Goal: Task Accomplishment & Management: Manage account settings

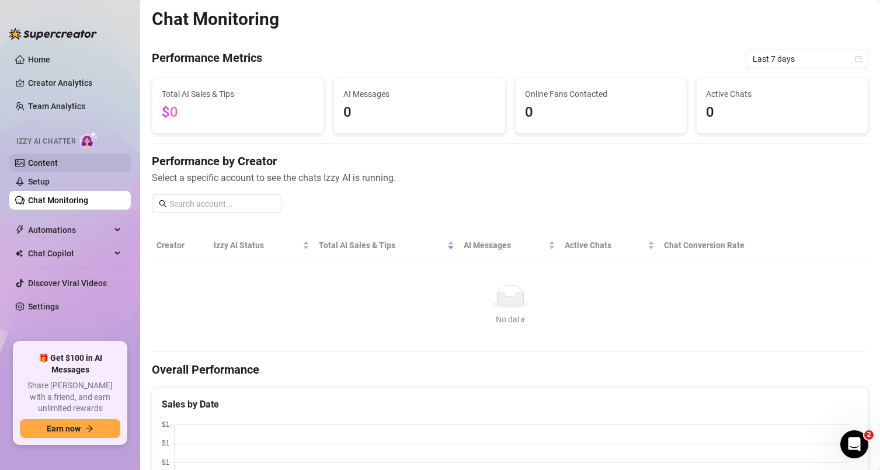
click at [58, 166] on link "Content" at bounding box center [43, 162] width 30 height 9
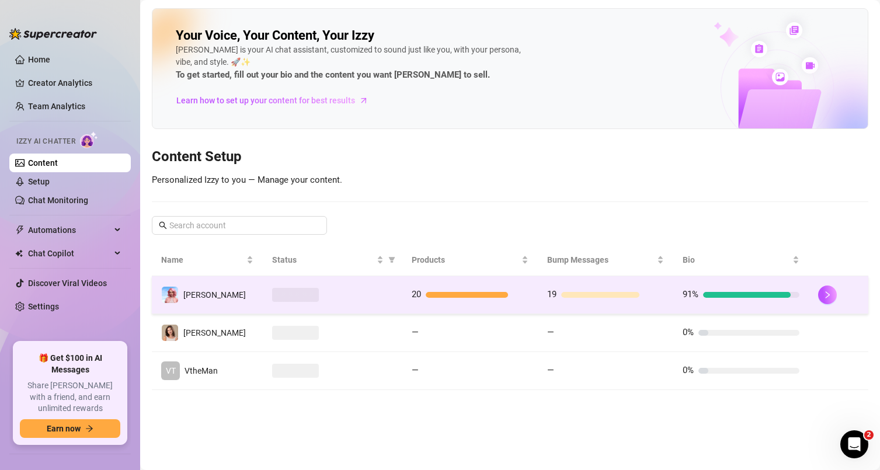
click at [359, 303] on td at bounding box center [333, 295] width 140 height 38
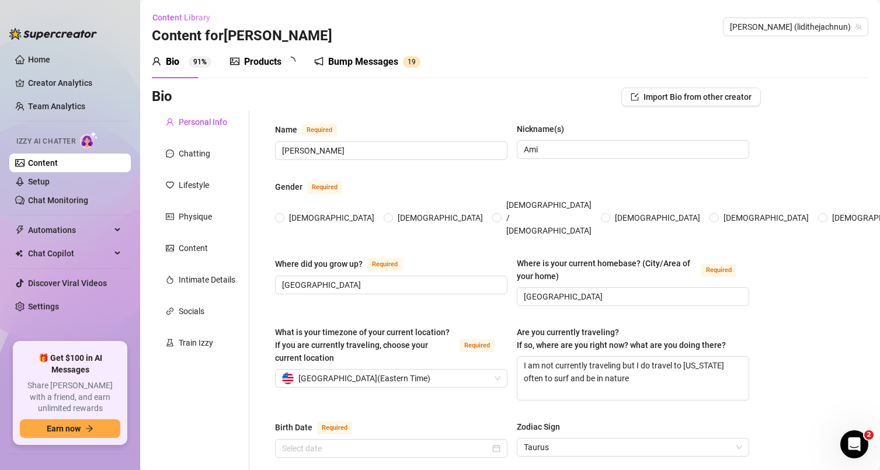
type input "[PERSON_NAME]"
type input "Ami"
type input "[GEOGRAPHIC_DATA]"
type textarea "I am not currently traveling but I do travel to [US_STATE] often to surf and be…"
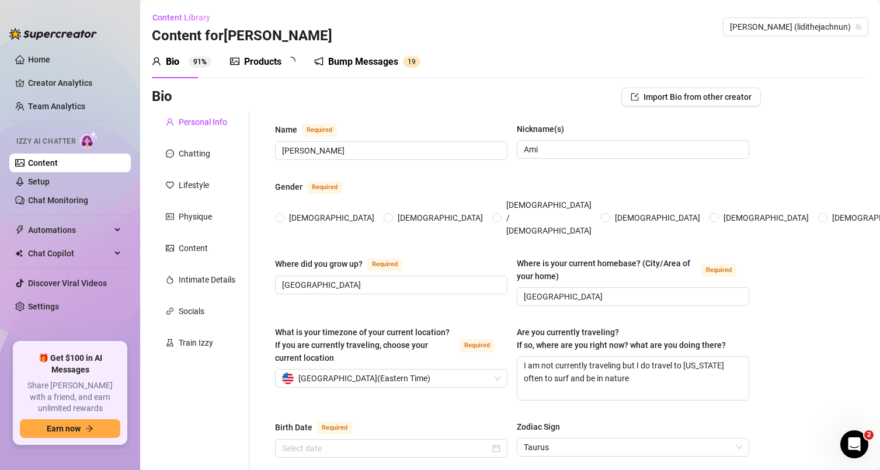
type input "Straight"
type input "Single"
type input "4 brothers (yeah that's a lot lol)"
type input "no"
type input "[PERSON_NAME] (Savannah cat 3yrs) [PERSON_NAME] and [PERSON_NAME] (tabi cat [DE…"
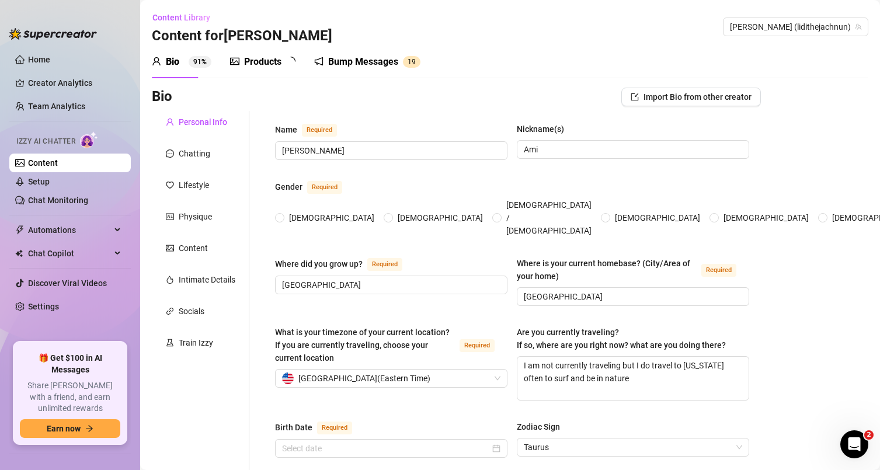
type input "I work [DEMOGRAPHIC_DATA] on OnlyFans!"
type input "I worked as a cook in a restaurant before"
type input "high school lol"
type input "I'm not really strict"
type textarea "My life goal is to have a big piece of land and rescue animals, specifically ca…"
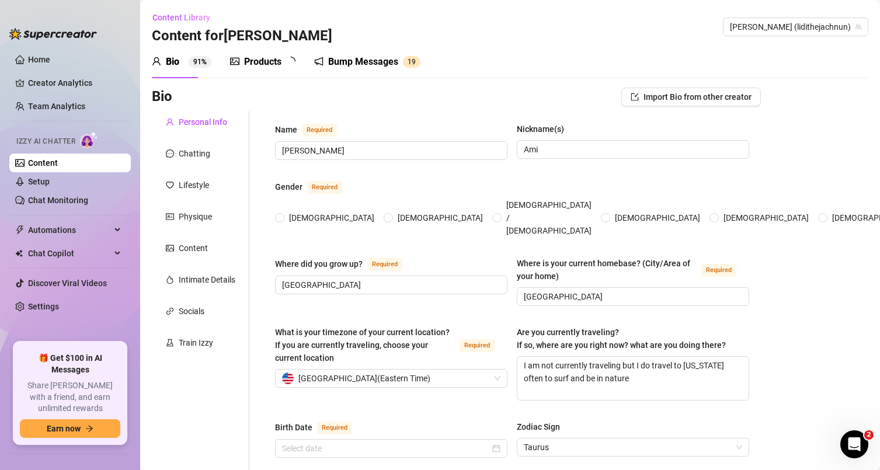
type textarea "One time I tried to impress a date by cooking dinner… and somehow set off the s…"
type textarea "I can wiggle my ears without touching them 😅 and I lowkey know way too much abo…"
type textarea "I’m basically a grandma in disguise.. I drink tea before bed, and talk to my ca…"
radio input "true"
type input "[DATE]"
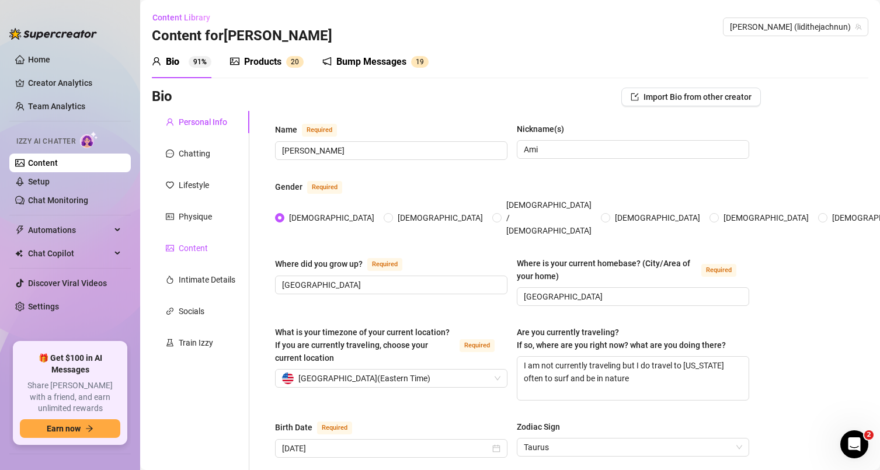
click at [197, 252] on div "Content" at bounding box center [193, 248] width 29 height 13
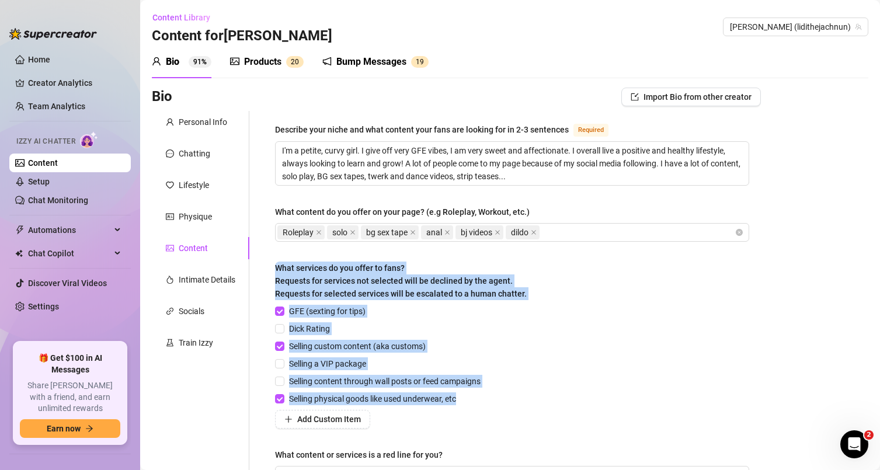
drag, startPoint x: 492, startPoint y: 402, endPoint x: 275, endPoint y: 272, distance: 252.8
click at [275, 272] on div "What services do you offer to fans? Requests for services not selected will be …" at bounding box center [512, 345] width 474 height 167
click at [276, 270] on span "What services do you offer to fans? Requests for services not selected will be …" at bounding box center [401, 280] width 252 height 35
drag, startPoint x: 276, startPoint y: 267, endPoint x: 434, endPoint y: 404, distance: 209.0
click at [449, 409] on div "What services do you offer to fans? Requests for services not selected will be …" at bounding box center [512, 345] width 474 height 167
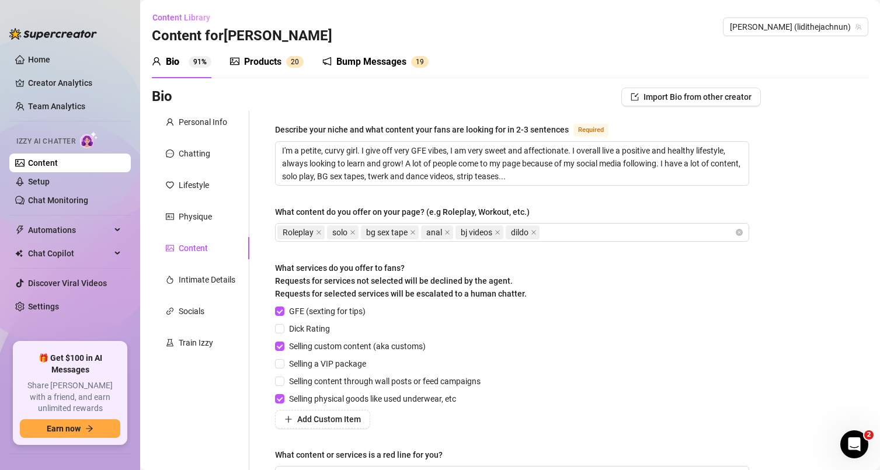
click at [468, 326] on div "Dick Rating" at bounding box center [380, 328] width 210 height 13
click at [268, 62] on div "Products" at bounding box center [262, 62] width 37 height 14
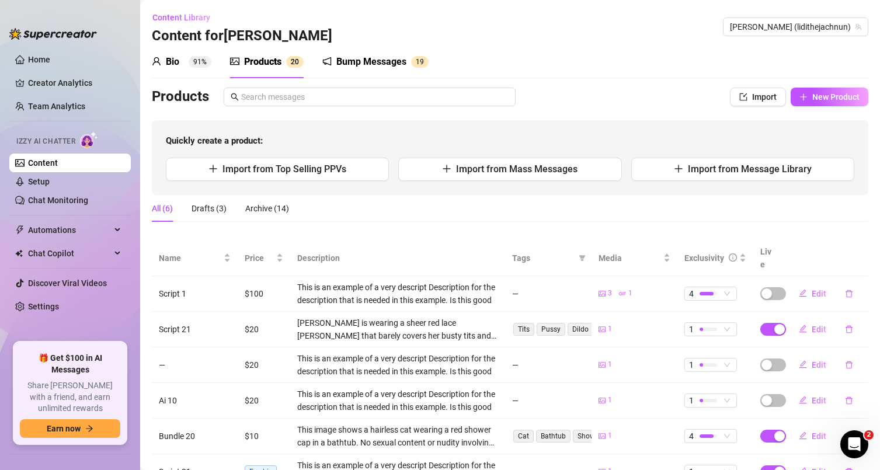
click at [169, 58] on div "Bio" at bounding box center [172, 62] width 13 height 14
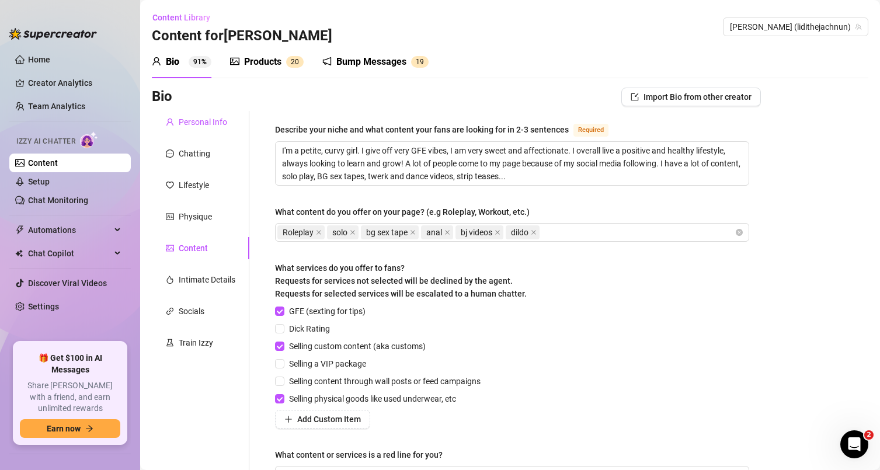
click at [214, 118] on div "Personal Info" at bounding box center [203, 122] width 48 height 13
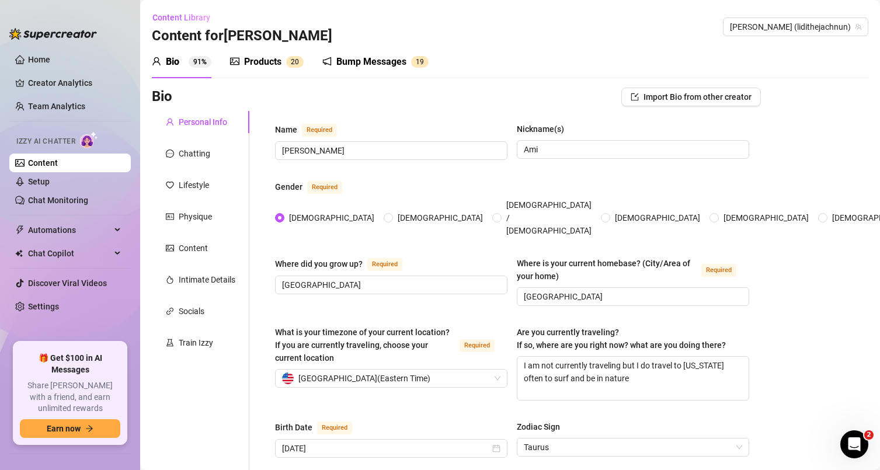
click at [265, 63] on div "Products" at bounding box center [262, 62] width 37 height 14
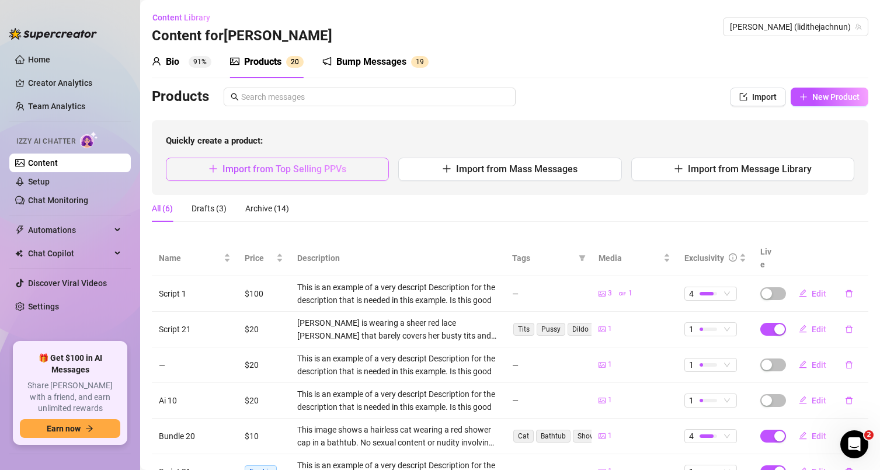
click at [273, 173] on span "Import from Top Selling PPVs" at bounding box center [285, 169] width 124 height 11
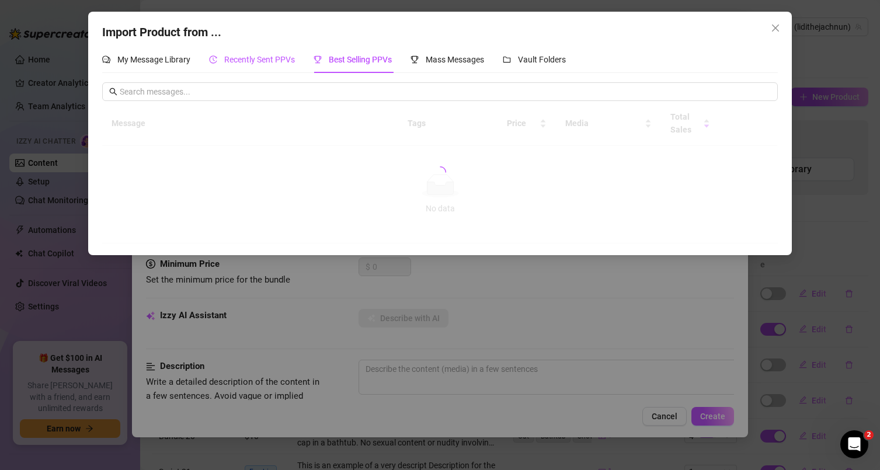
click at [260, 58] on span "Recently Sent PPVs" at bounding box center [259, 59] width 71 height 9
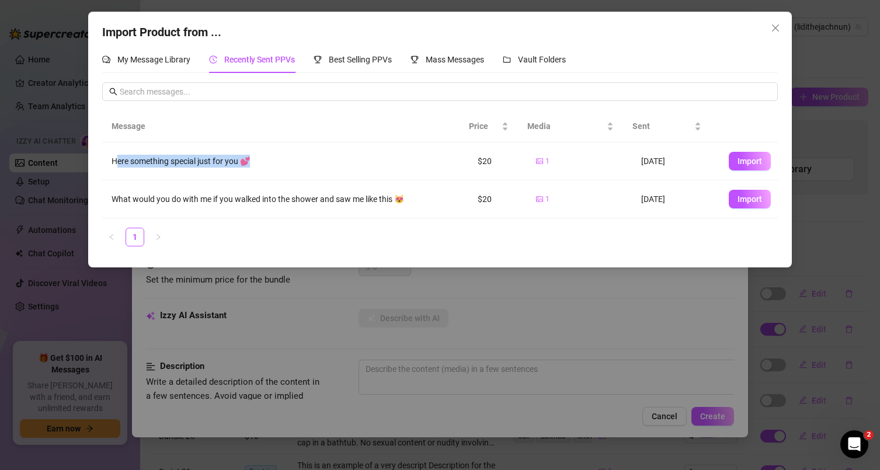
drag, startPoint x: 114, startPoint y: 162, endPoint x: 248, endPoint y: 161, distance: 133.7
click at [248, 161] on div "Here something special just for you 💕" at bounding box center [286, 161] width 348 height 13
drag, startPoint x: 485, startPoint y: 155, endPoint x: 470, endPoint y: 160, distance: 15.9
click at [468, 159] on td "$20" at bounding box center [497, 161] width 58 height 38
click at [742, 159] on span "Import" at bounding box center [750, 161] width 25 height 9
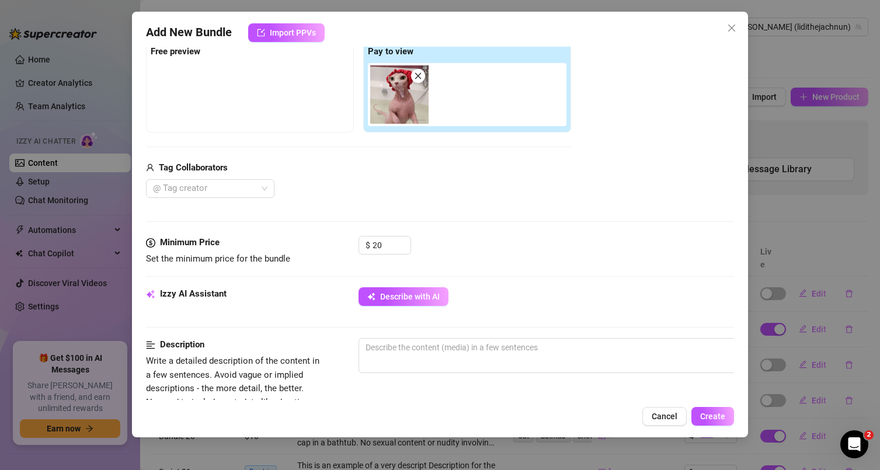
scroll to position [153, 0]
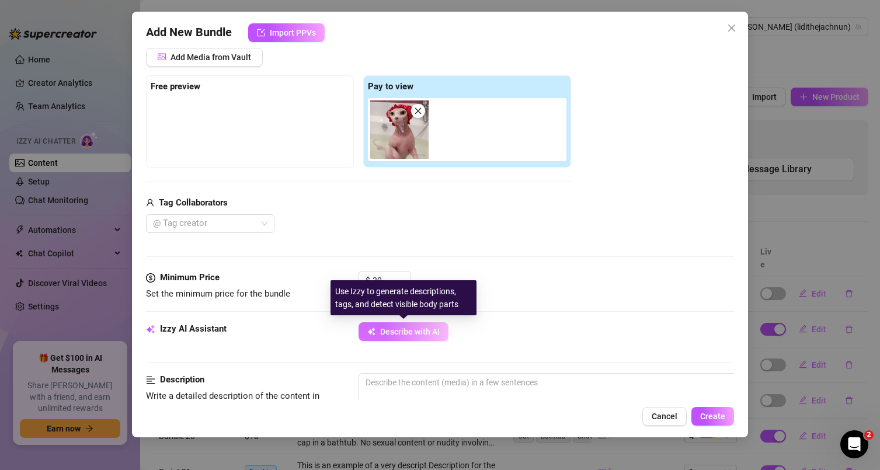
click at [421, 328] on span "Describe with AI" at bounding box center [410, 331] width 60 height 9
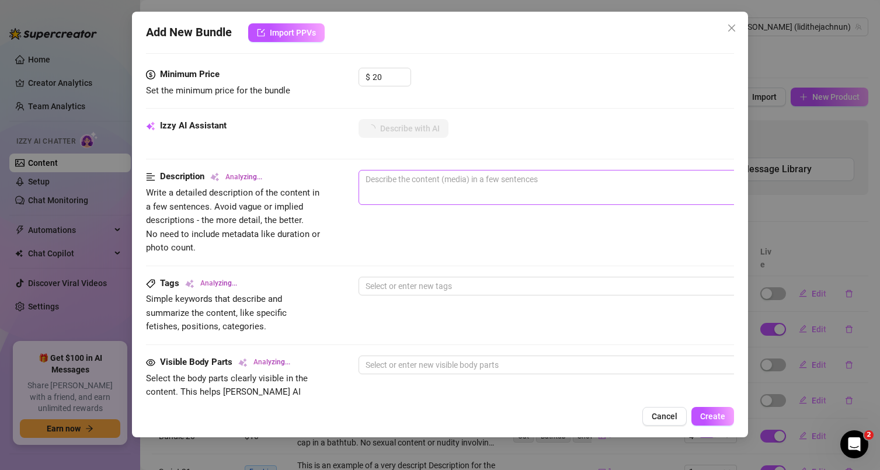
scroll to position [355, 0]
type textarea "This"
type textarea "This image"
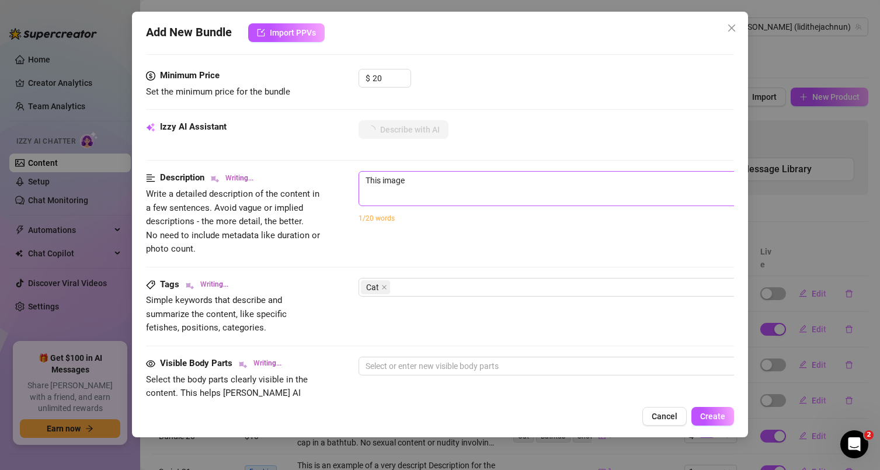
type textarea "This image shows"
type textarea "This image shows a"
type textarea "This image shows a hairless"
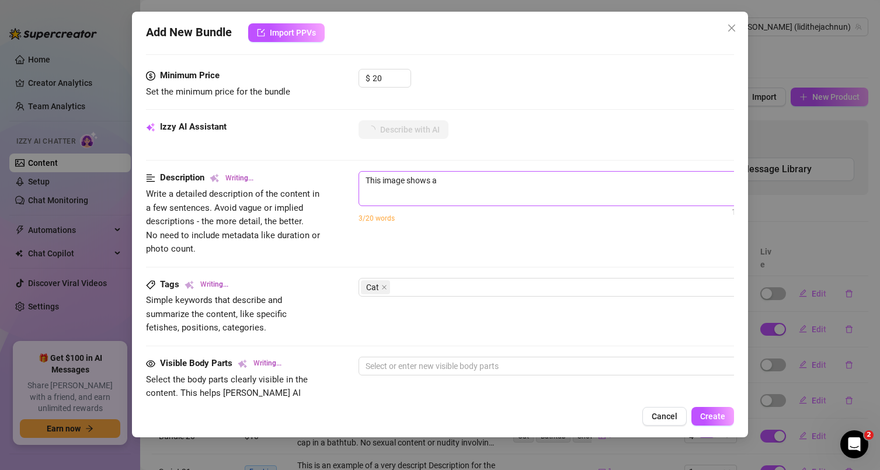
type textarea "This image shows a hairless"
type textarea "This image shows a hairless cat"
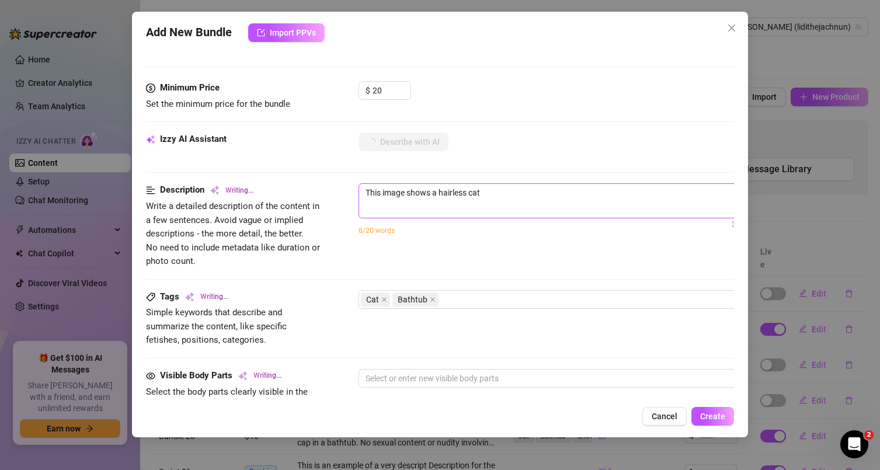
type textarea "This image shows a hairless cat wearing"
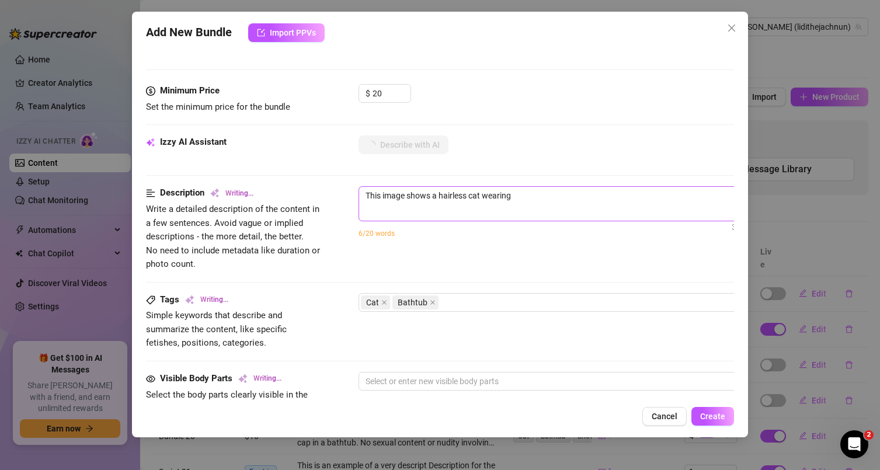
type textarea "This image shows a hairless cat wearing a"
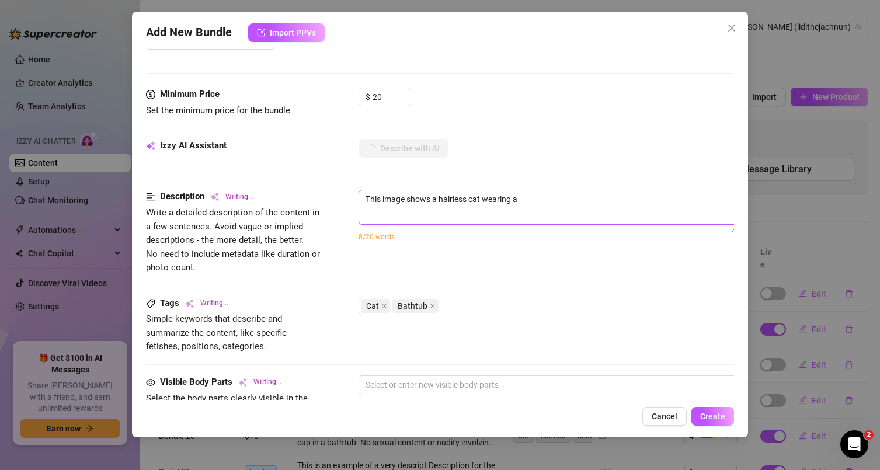
type textarea "This image shows a hairless cat wearing a red"
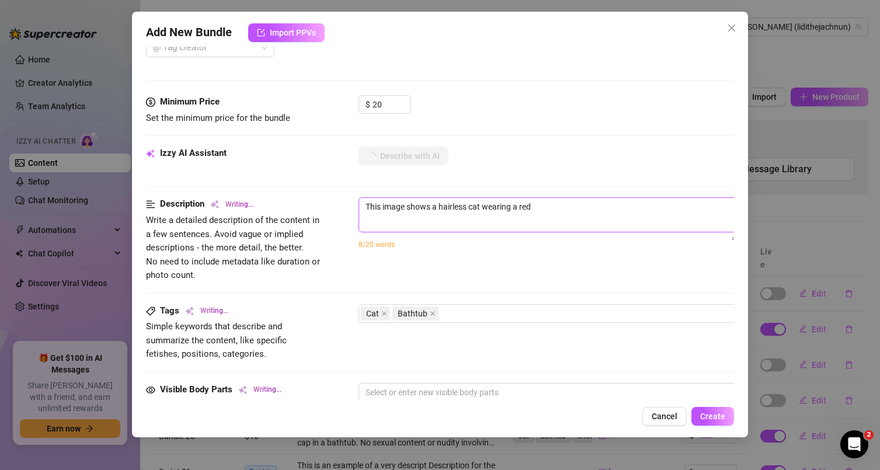
scroll to position [313, 0]
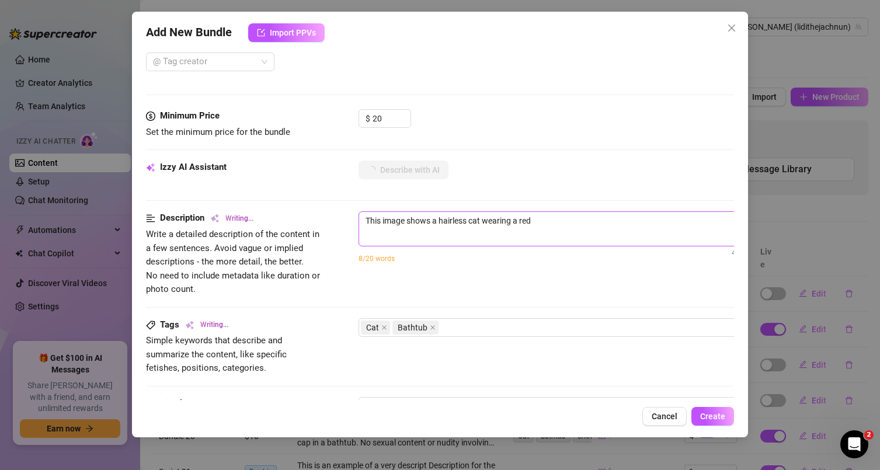
type textarea "This image shows a hairless cat wearing a red shower"
type textarea "This image shows a hairless cat wearing a red shower cap,"
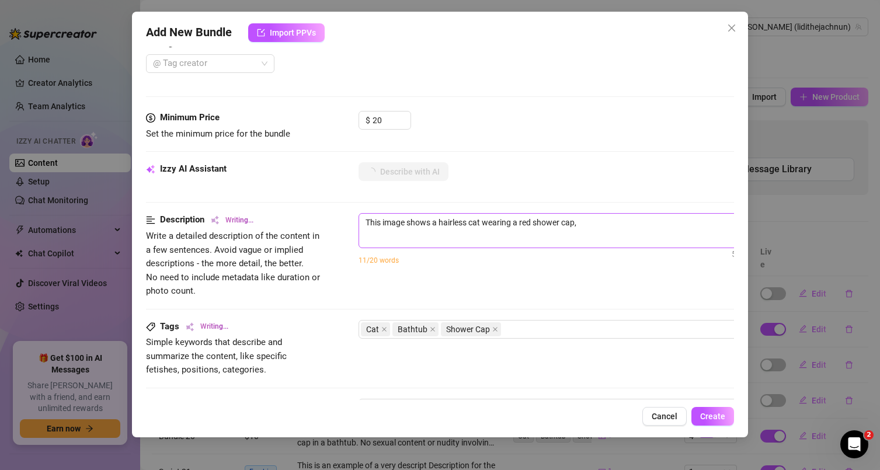
type textarea "This image shows a hairless cat wearing a red shower cap, standing"
type textarea "This image shows a hairless cat wearing a red shower cap, standing in"
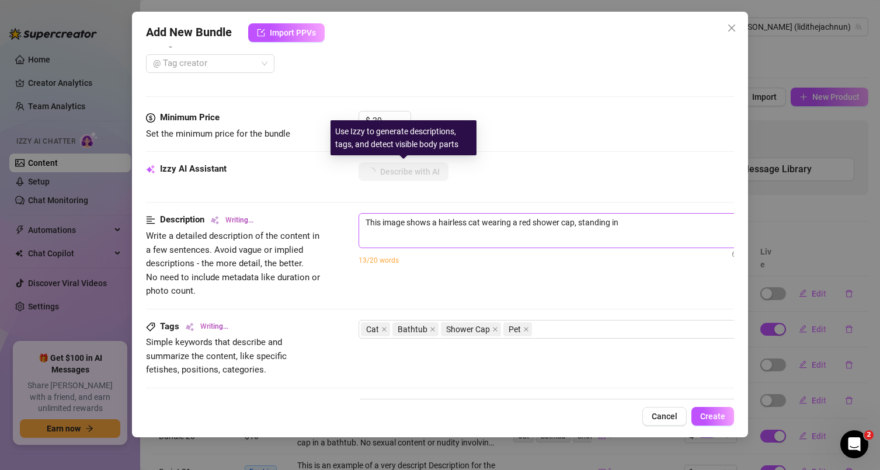
type textarea "This image shows a hairless cat wearing a red shower cap, standing in a"
type textarea "This image shows a hairless cat wearing a red shower cap, standing in a bathtub."
type textarea "This image shows a hairless cat wearing a red shower cap, standing in a bathtub…"
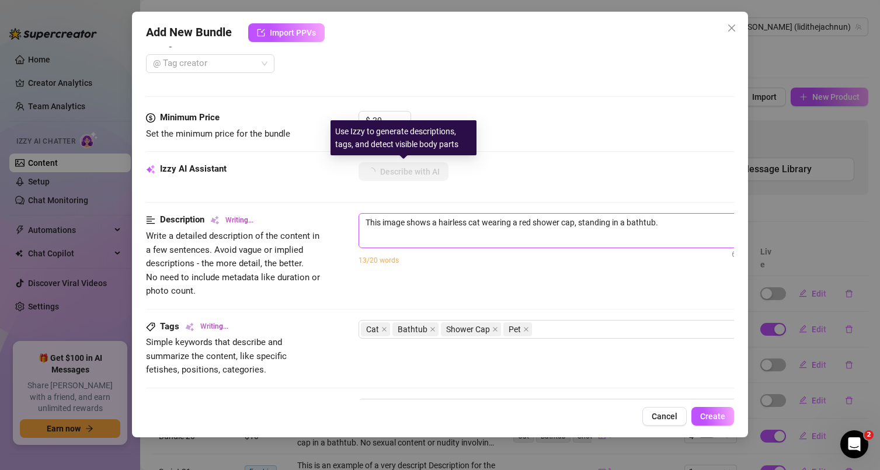
type textarea "This image shows a hairless cat wearing a red shower cap, standing in a bathtub…"
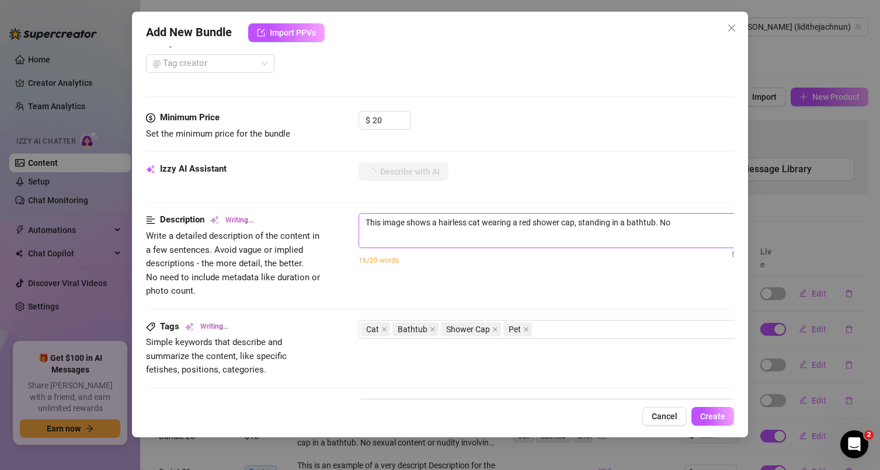
type textarea "This image shows a hairless cat wearing a red shower cap, standing in a bathtub…"
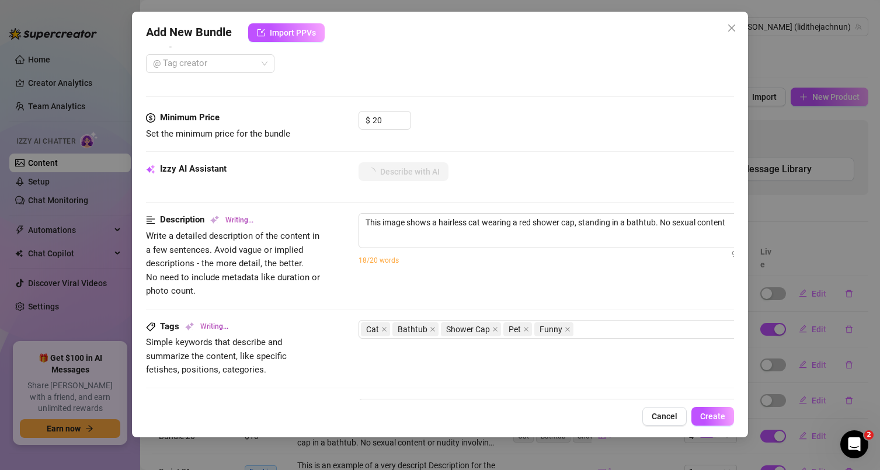
type textarea "This image shows a hairless cat wearing a red shower cap, standing in a bathtub…"
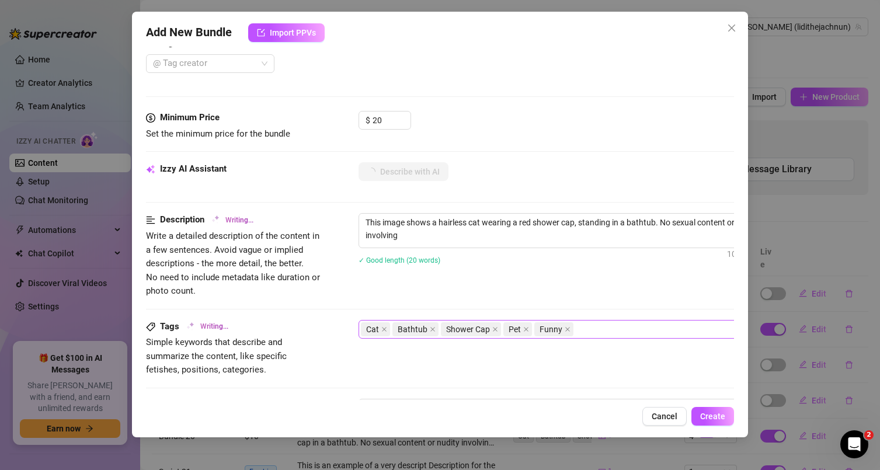
type textarea "This image shows a hairless cat wearing a red shower cap, standing in a bathtub…"
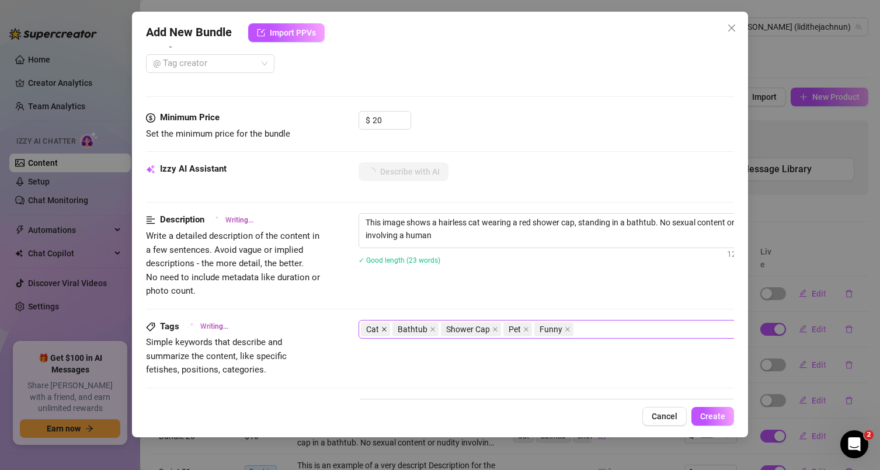
type textarea "This image shows a hairless cat wearing a red shower cap, standing in a bathtub…"
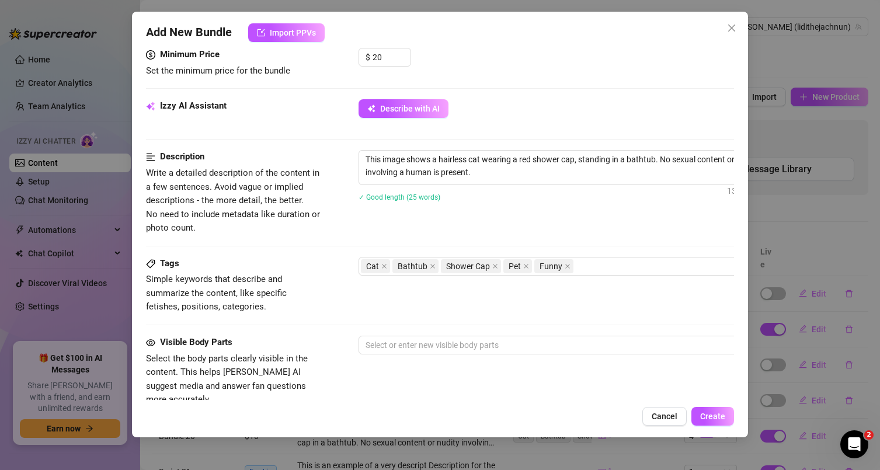
scroll to position [374, 0]
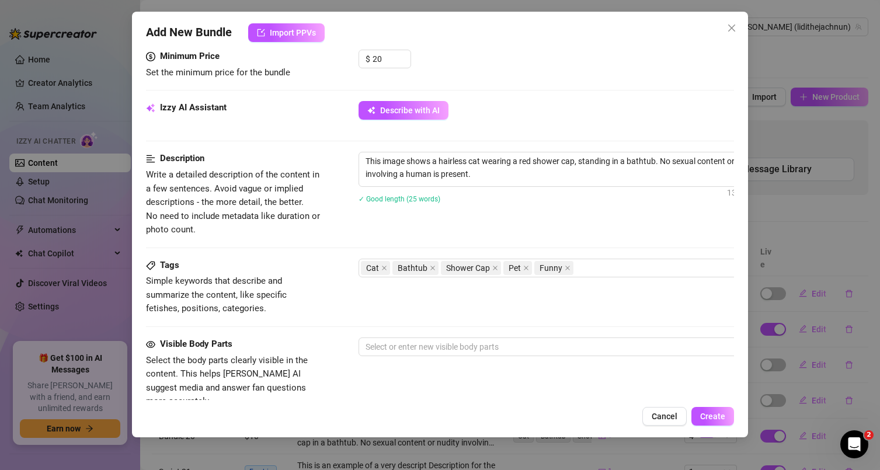
click at [186, 159] on strong "Description" at bounding box center [182, 158] width 44 height 11
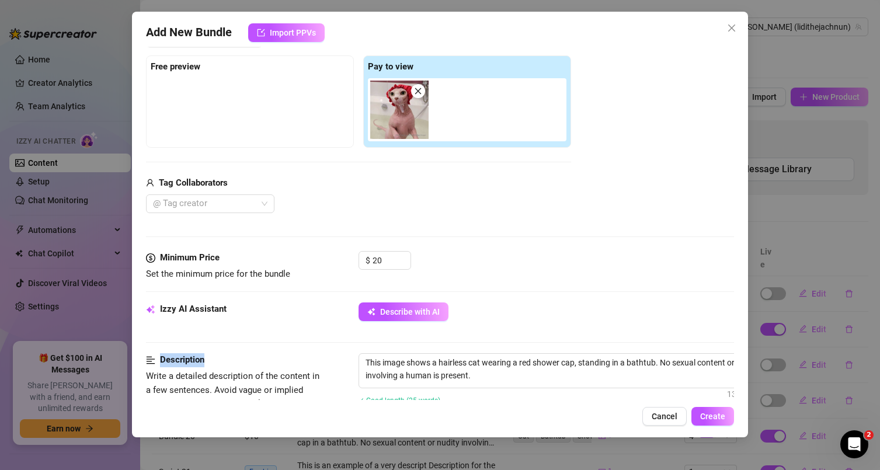
scroll to position [178, 0]
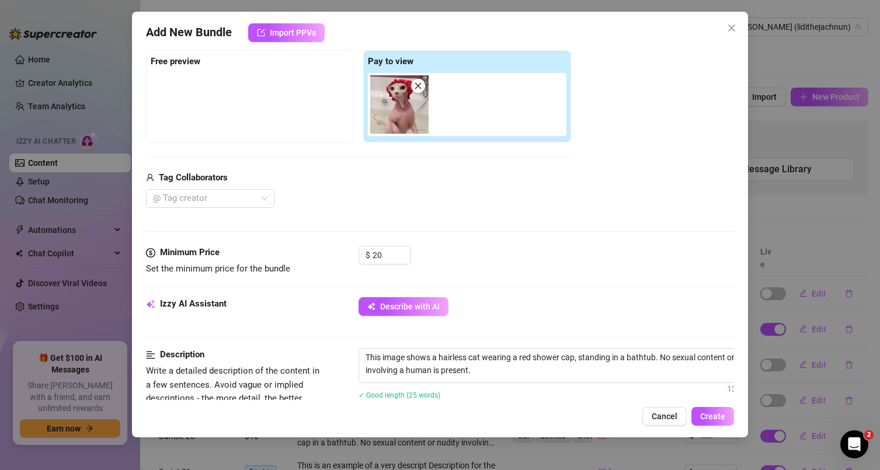
click at [185, 253] on strong "Minimum Price" at bounding box center [190, 252] width 60 height 11
click at [232, 253] on div "Minimum Price" at bounding box center [233, 253] width 175 height 14
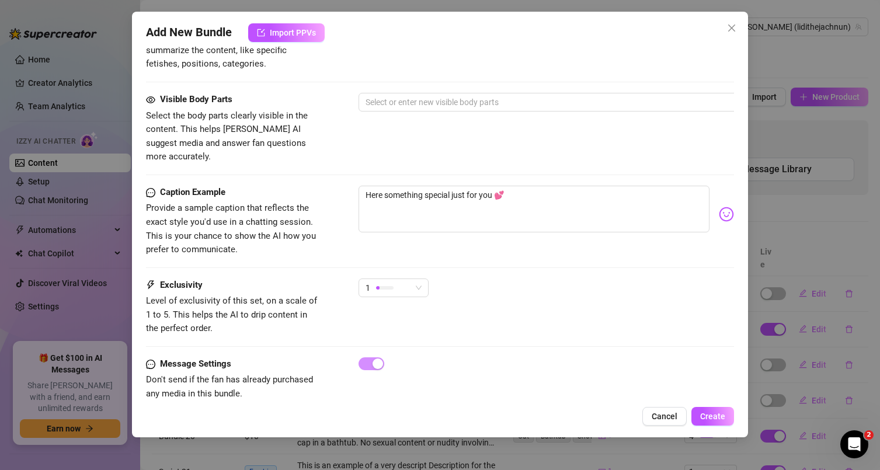
scroll to position [637, 0]
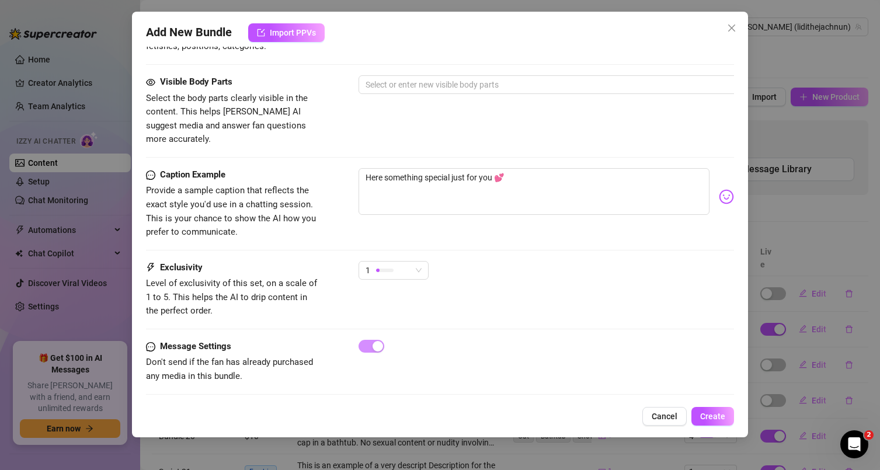
click at [191, 262] on strong "Exclusivity" at bounding box center [181, 267] width 43 height 11
click at [399, 262] on div "1" at bounding box center [389, 271] width 46 height 18
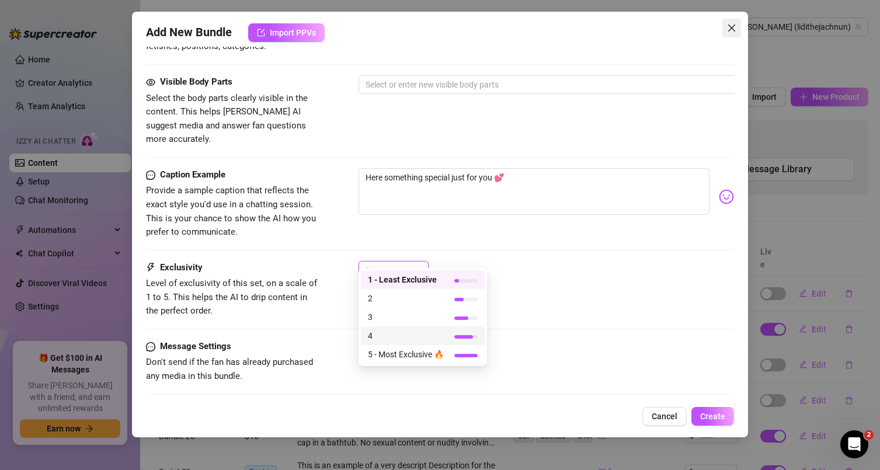
click at [727, 30] on icon "close" at bounding box center [731, 27] width 9 height 9
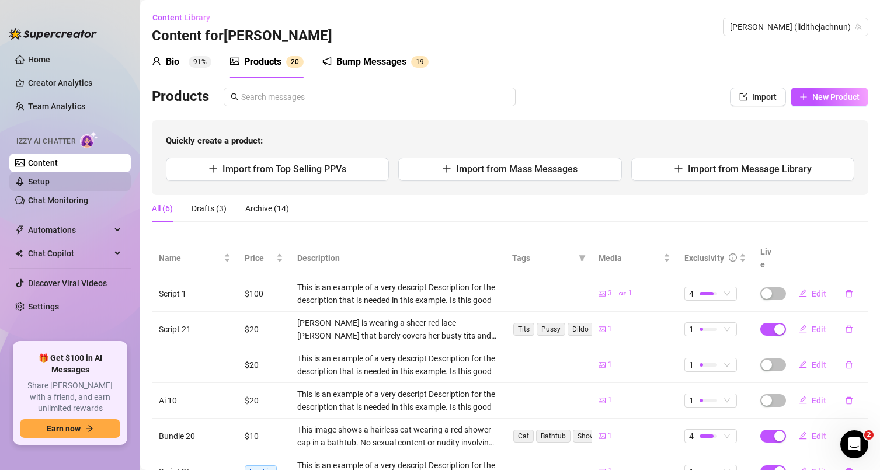
click at [50, 185] on link "Setup" at bounding box center [39, 181] width 22 height 9
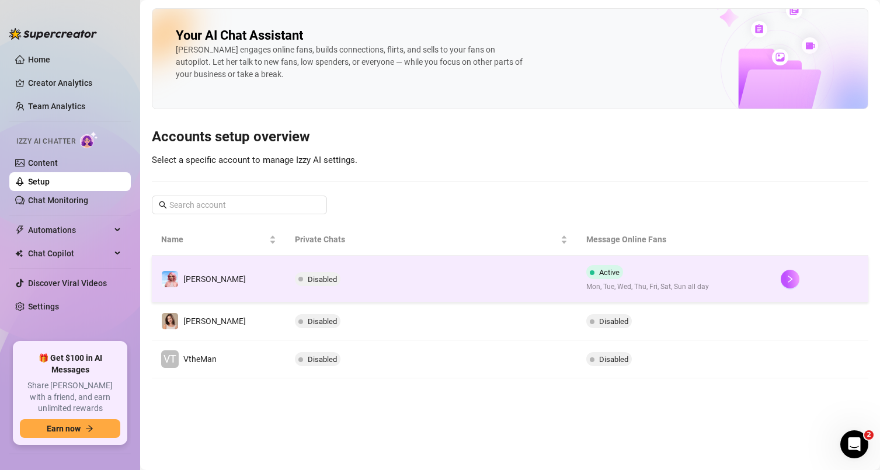
click at [516, 270] on td "Disabled" at bounding box center [431, 279] width 291 height 47
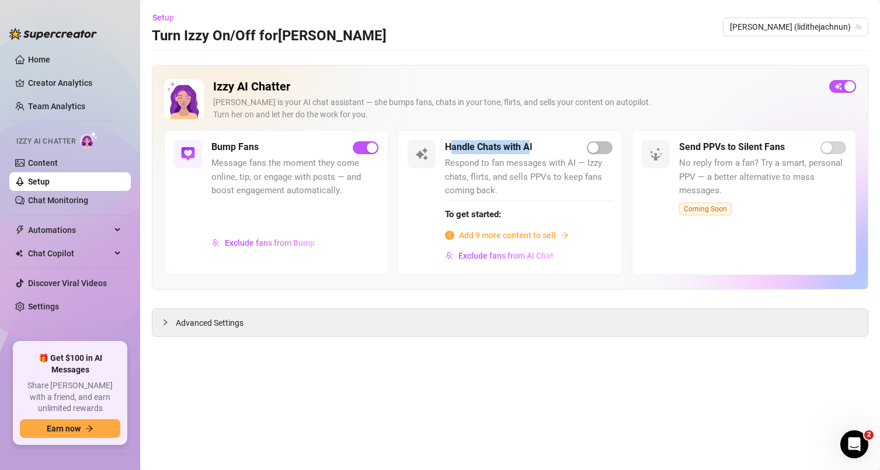
drag, startPoint x: 449, startPoint y: 151, endPoint x: 530, endPoint y: 151, distance: 81.2
click at [530, 151] on h5 "Handle Chats with AI" at bounding box center [489, 147] width 88 height 14
click at [238, 148] on h5 "Bump Fans" at bounding box center [234, 147] width 47 height 14
click at [468, 127] on div "Izzy AI Chatter [PERSON_NAME] is your AI chat assistant — she bumps fans, chats…" at bounding box center [516, 104] width 607 height 51
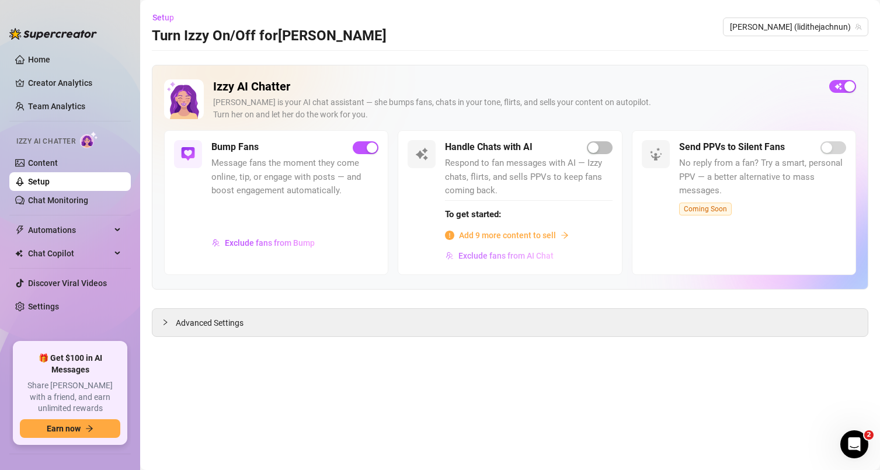
click at [510, 256] on span "Exclude fans from AI Chat" at bounding box center [505, 255] width 95 height 9
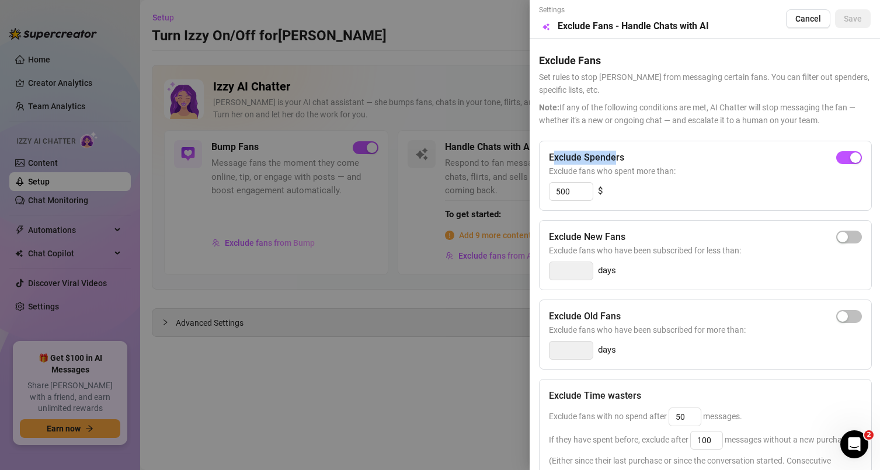
drag, startPoint x: 555, startPoint y: 161, endPoint x: 614, endPoint y: 163, distance: 58.4
click at [614, 163] on h5 "Exclude Spenders" at bounding box center [586, 158] width 75 height 14
click at [579, 190] on input "500" at bounding box center [571, 192] width 43 height 18
click at [807, 15] on span "Cancel" at bounding box center [808, 18] width 26 height 9
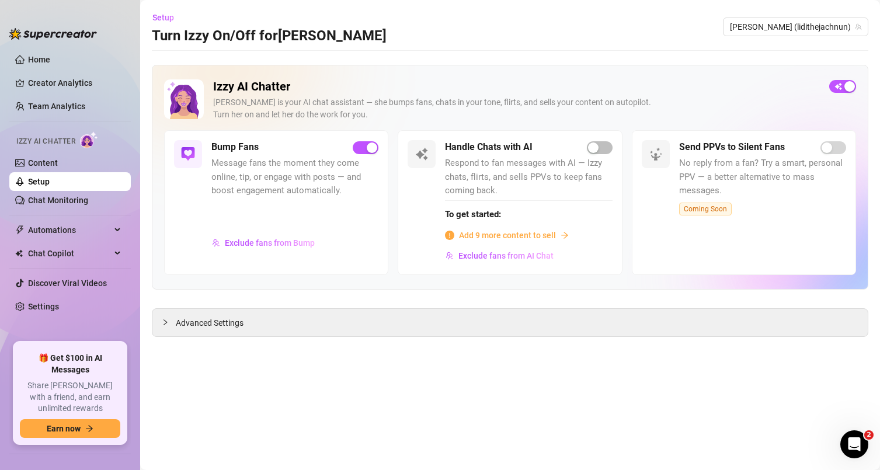
drag, startPoint x: 206, startPoint y: 147, endPoint x: 270, endPoint y: 145, distance: 64.3
click at [270, 145] on div "Bump Fans Message fans the moment they come online, tip, or engage with posts —…" at bounding box center [276, 202] width 224 height 144
drag, startPoint x: 263, startPoint y: 145, endPoint x: 206, endPoint y: 146, distance: 57.2
click at [205, 146] on div "Bump Fans Message fans the moment they come online, tip, or engage with posts —…" at bounding box center [276, 202] width 224 height 144
click at [220, 148] on h5 "Bump Fans" at bounding box center [234, 147] width 47 height 14
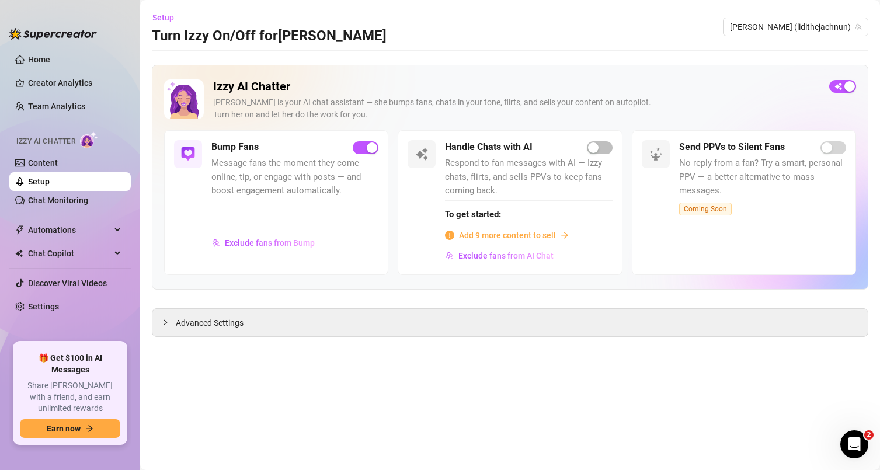
click at [239, 148] on h5 "Bump Fans" at bounding box center [234, 147] width 47 height 14
click at [58, 163] on link "Content" at bounding box center [43, 162] width 30 height 9
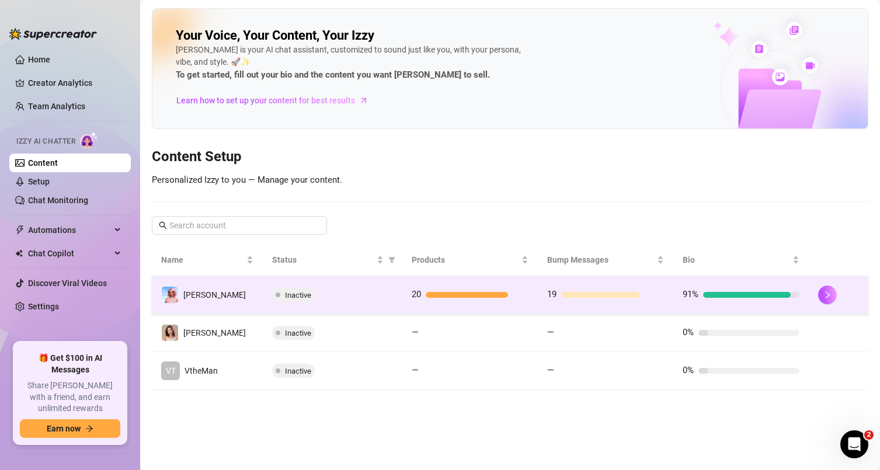
click at [534, 298] on td "20" at bounding box center [469, 295] width 135 height 38
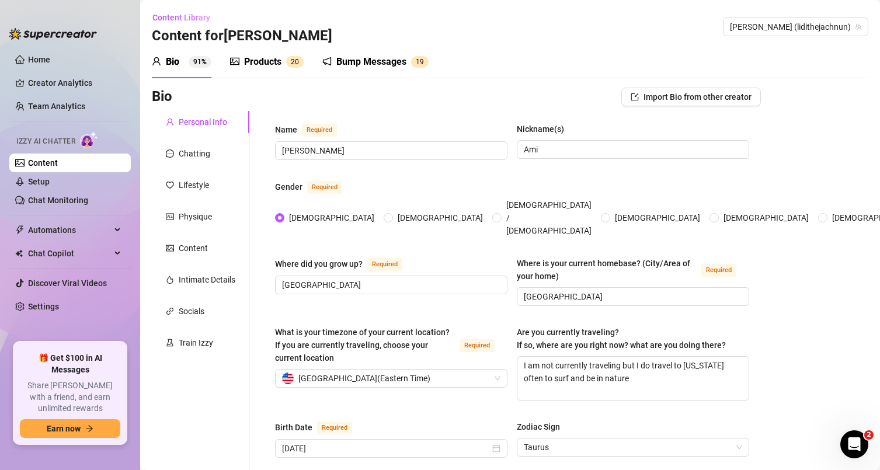
click at [363, 61] on div "Bump Messages" at bounding box center [371, 62] width 70 height 14
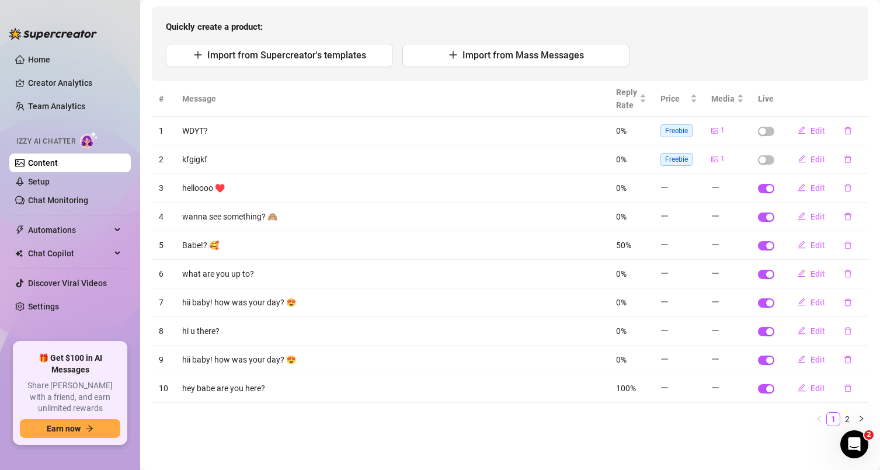
scroll to position [114, 0]
click at [844, 158] on icon "delete" at bounding box center [848, 159] width 8 height 8
click at [863, 131] on span "Yes" at bounding box center [860, 128] width 14 height 9
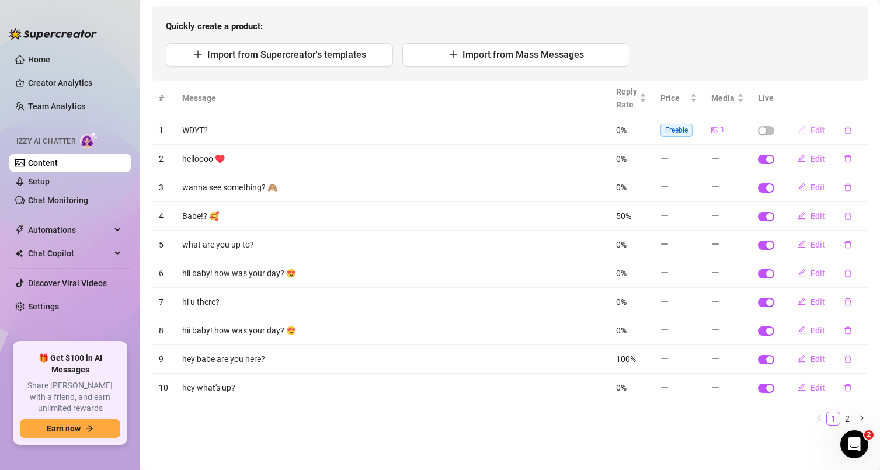
click at [811, 131] on span "Edit" at bounding box center [818, 130] width 15 height 9
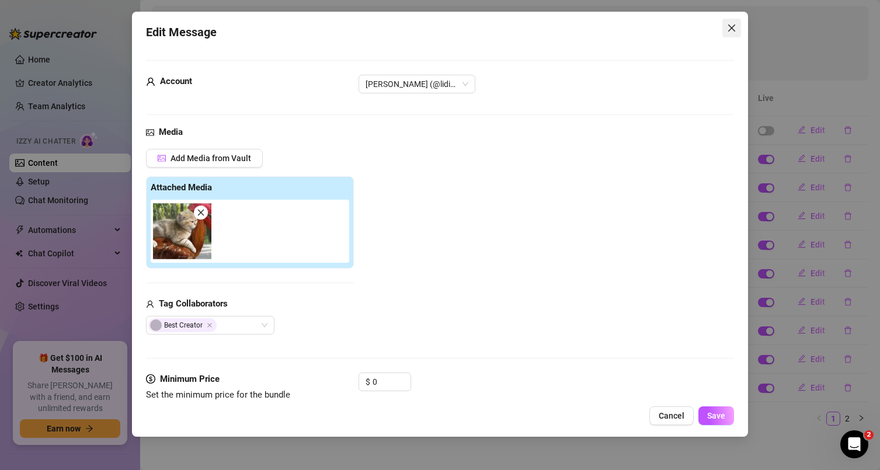
click at [731, 27] on icon "close" at bounding box center [731, 28] width 7 height 7
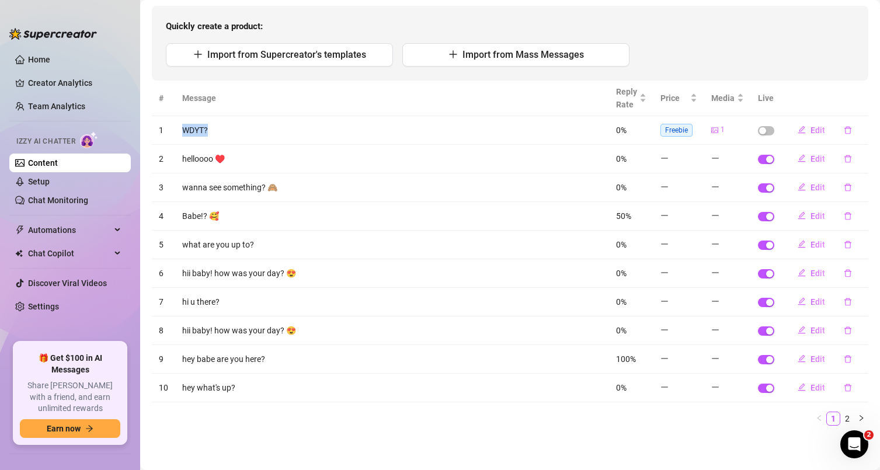
drag, startPoint x: 178, startPoint y: 126, endPoint x: 237, endPoint y: 127, distance: 58.4
click at [217, 126] on td "WDYT?" at bounding box center [392, 130] width 434 height 29
drag, startPoint x: 179, startPoint y: 161, endPoint x: 242, endPoint y: 155, distance: 63.3
click at [242, 155] on td "helloooo ♥️" at bounding box center [392, 159] width 434 height 29
drag, startPoint x: 222, startPoint y: 187, endPoint x: 254, endPoint y: 214, distance: 41.9
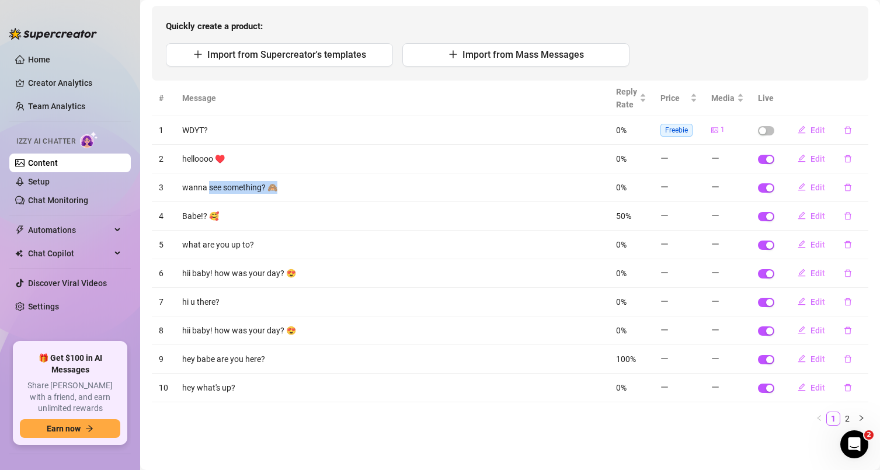
click at [286, 192] on td "wanna see something? 🙈" at bounding box center [392, 187] width 434 height 29
drag, startPoint x: 195, startPoint y: 221, endPoint x: 230, endPoint y: 215, distance: 35.0
click at [225, 215] on td "Babe!? 🥰" at bounding box center [392, 216] width 434 height 29
drag, startPoint x: 210, startPoint y: 242, endPoint x: 230, endPoint y: 242, distance: 19.9
click at [230, 242] on td "what are you up to?" at bounding box center [392, 245] width 434 height 29
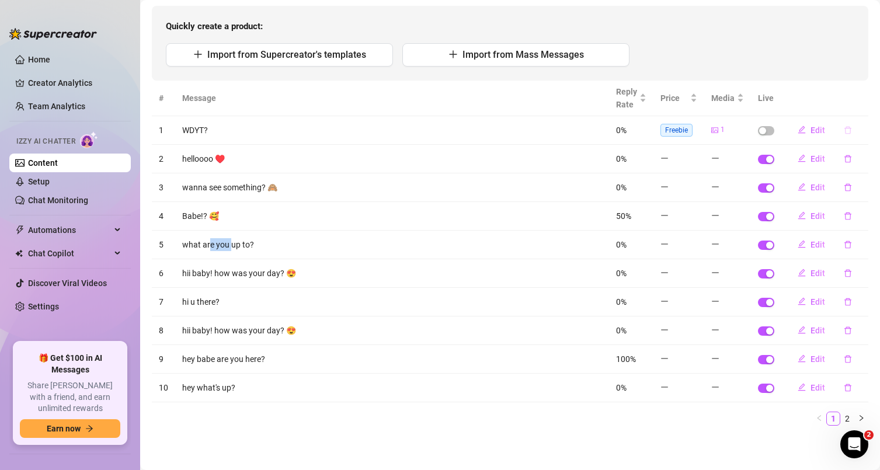
click at [844, 128] on icon "delete" at bounding box center [848, 130] width 8 height 8
click at [847, 47] on div "Quickly create a product: Import from Supercreator's templates Import from Mass…" at bounding box center [510, 43] width 717 height 75
click at [811, 159] on span "Edit" at bounding box center [818, 158] width 15 height 9
type textarea "helloooo ♥️"
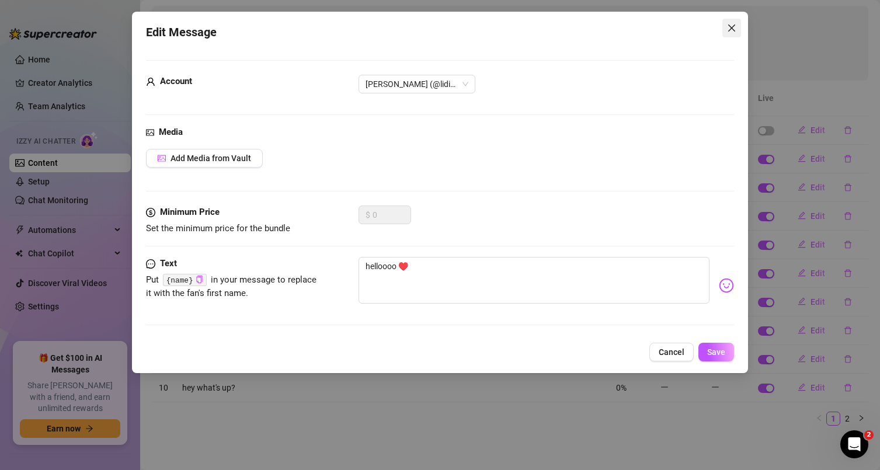
click at [734, 26] on icon "close" at bounding box center [731, 28] width 7 height 7
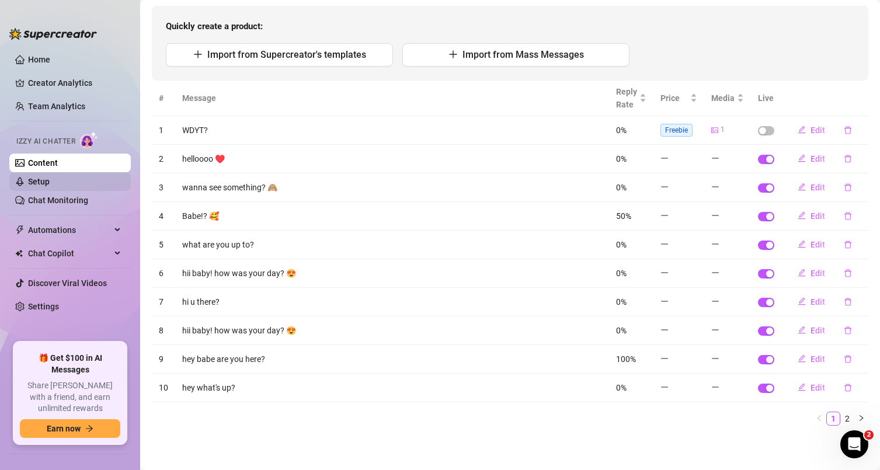
click at [50, 178] on link "Setup" at bounding box center [39, 181] width 22 height 9
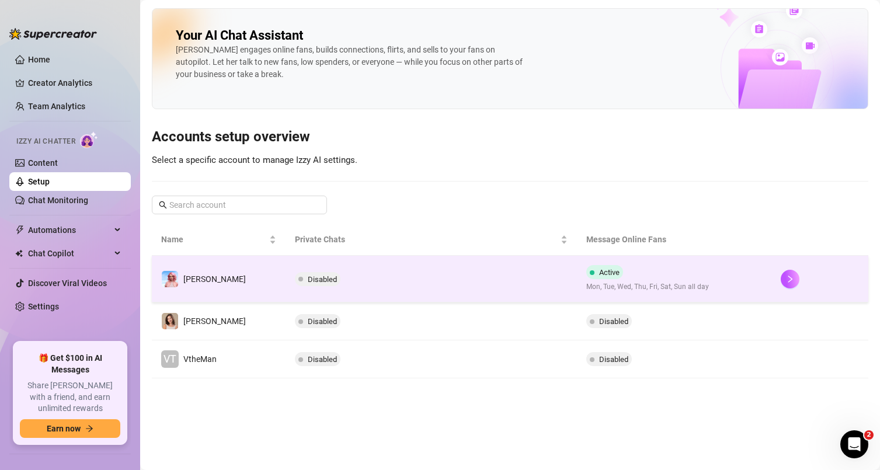
click at [367, 272] on td "Disabled" at bounding box center [431, 279] width 291 height 47
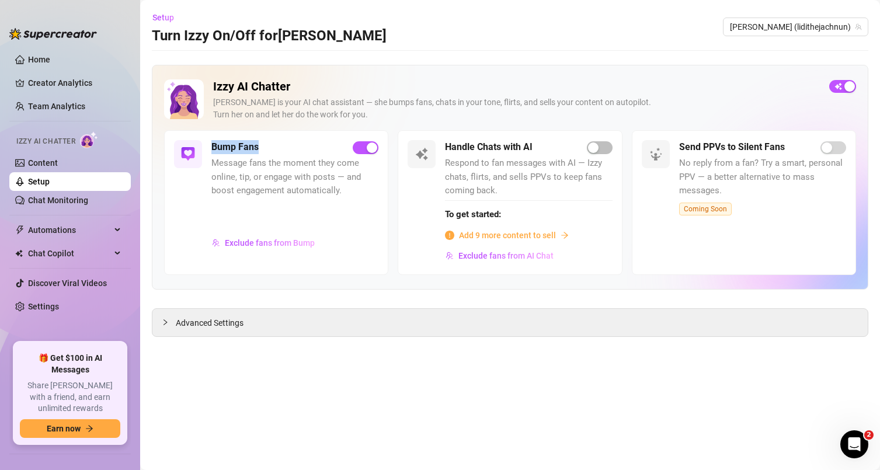
drag, startPoint x: 212, startPoint y: 143, endPoint x: 268, endPoint y: 150, distance: 56.4
click at [268, 150] on div "Bump Fans" at bounding box center [294, 147] width 167 height 14
click at [265, 242] on span "Exclude fans from Bump" at bounding box center [270, 242] width 90 height 9
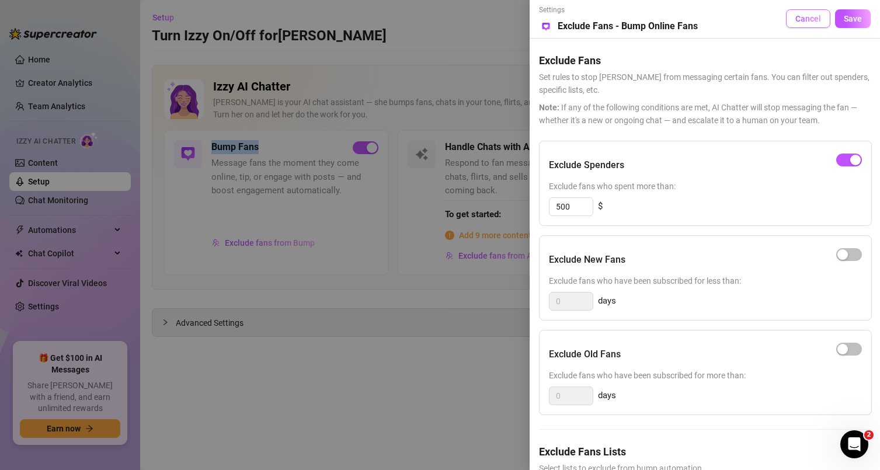
click at [803, 22] on span "Cancel" at bounding box center [808, 18] width 26 height 9
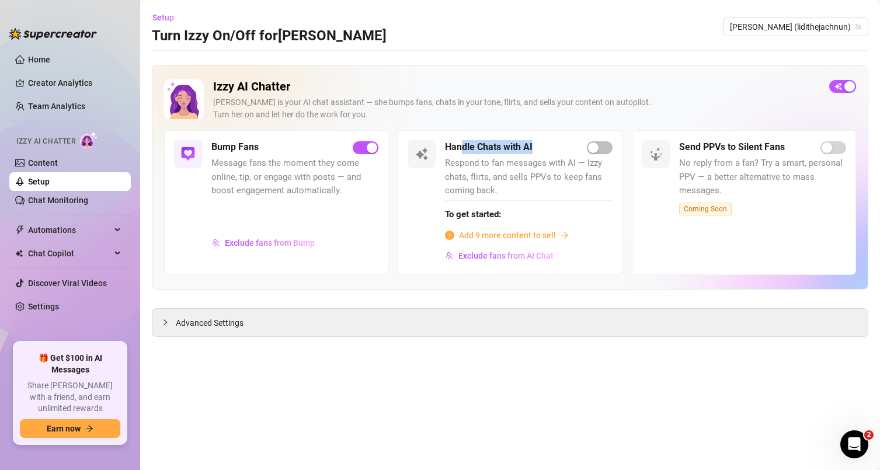
drag, startPoint x: 460, startPoint y: 148, endPoint x: 533, endPoint y: 144, distance: 73.7
click at [533, 144] on div "Handle Chats with AI" at bounding box center [528, 147] width 167 height 14
click at [58, 162] on link "Content" at bounding box center [43, 162] width 30 height 9
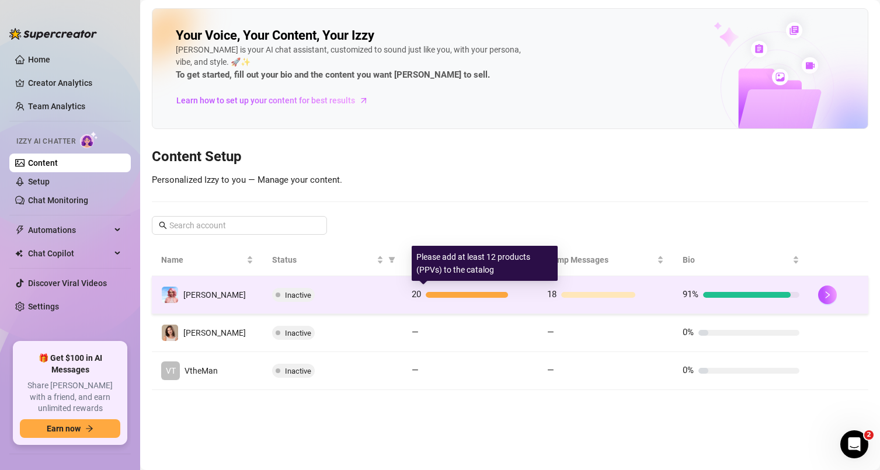
click at [458, 288] on div "20" at bounding box center [470, 295] width 117 height 14
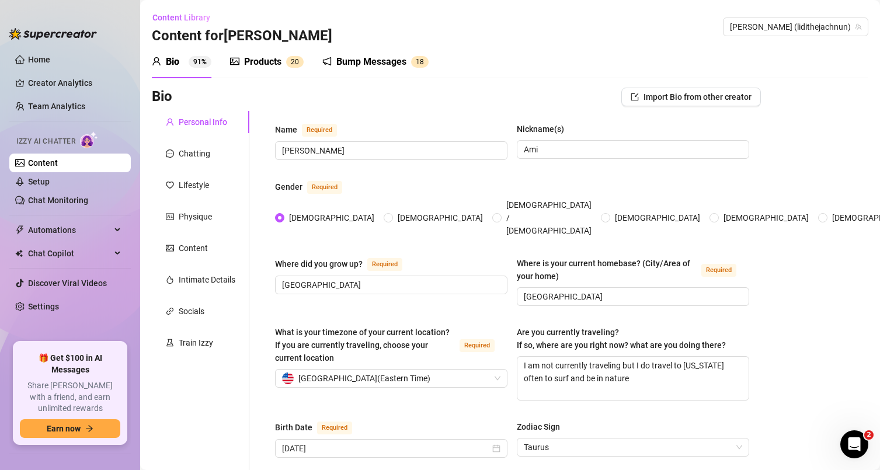
click at [58, 164] on link "Content" at bounding box center [43, 162] width 30 height 9
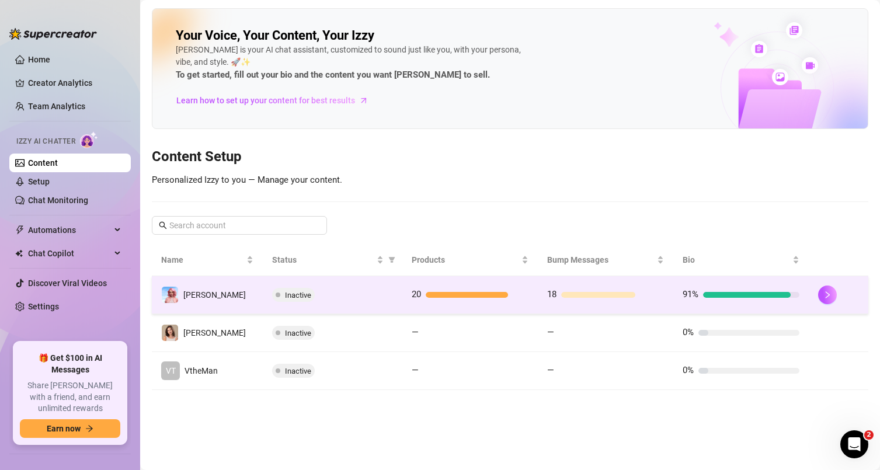
click at [399, 297] on td "Inactive" at bounding box center [333, 295] width 140 height 38
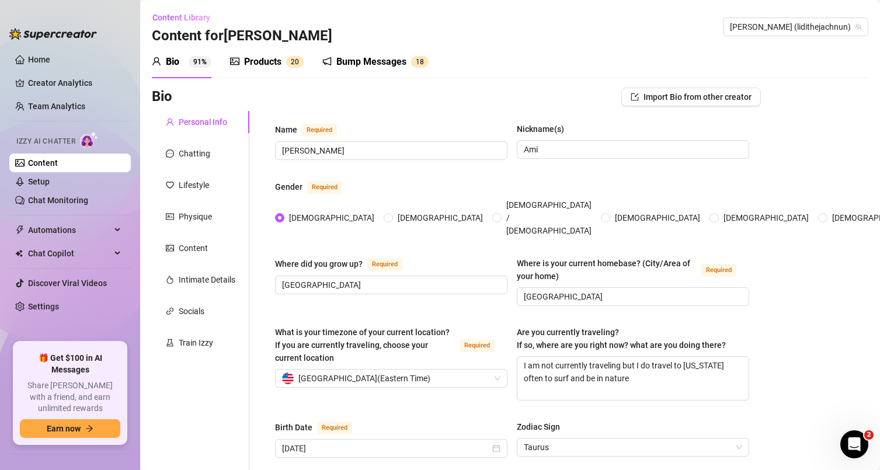
click at [251, 60] on div "Products" at bounding box center [262, 62] width 37 height 14
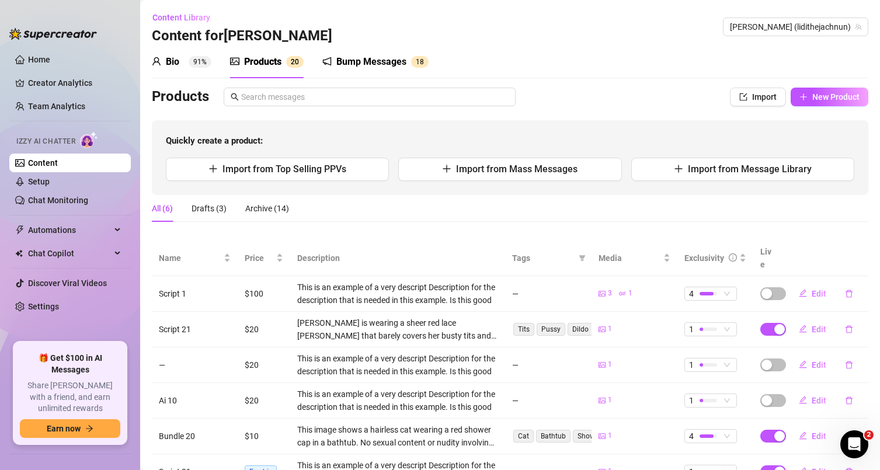
click at [382, 60] on div "Bump Messages" at bounding box center [371, 62] width 70 height 14
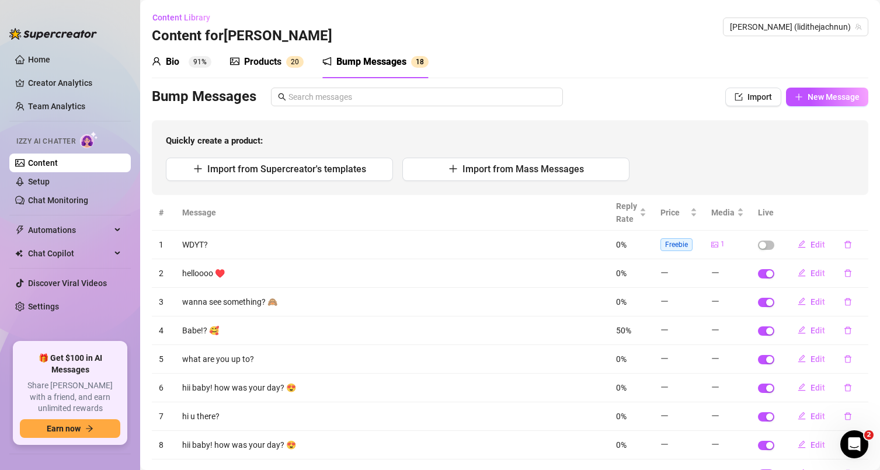
scroll to position [2, 0]
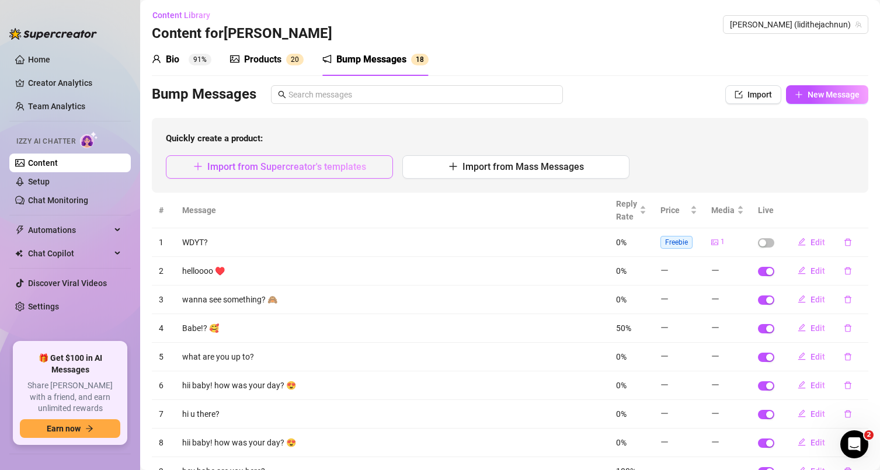
click at [262, 166] on span "Import from Supercreator's templates" at bounding box center [286, 166] width 159 height 11
type textarea "Type your message here..."
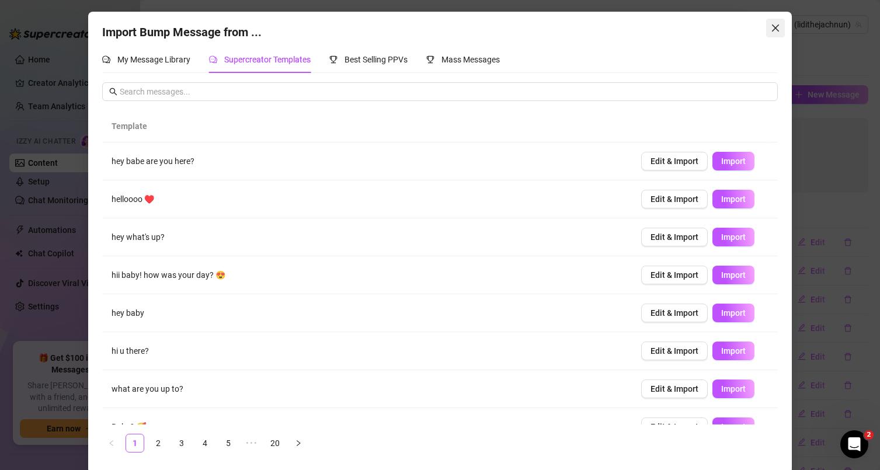
click at [778, 29] on span "Close" at bounding box center [775, 27] width 19 height 9
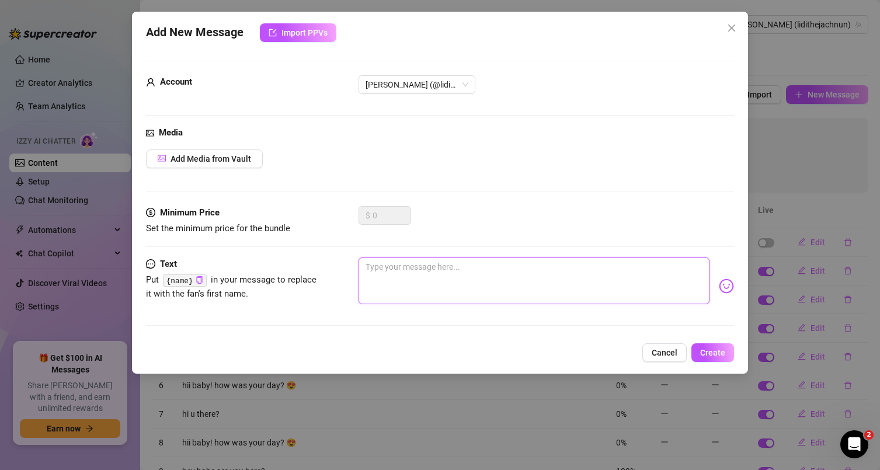
click at [439, 273] on textarea at bounding box center [534, 281] width 351 height 47
click at [727, 25] on icon "close" at bounding box center [731, 27] width 9 height 9
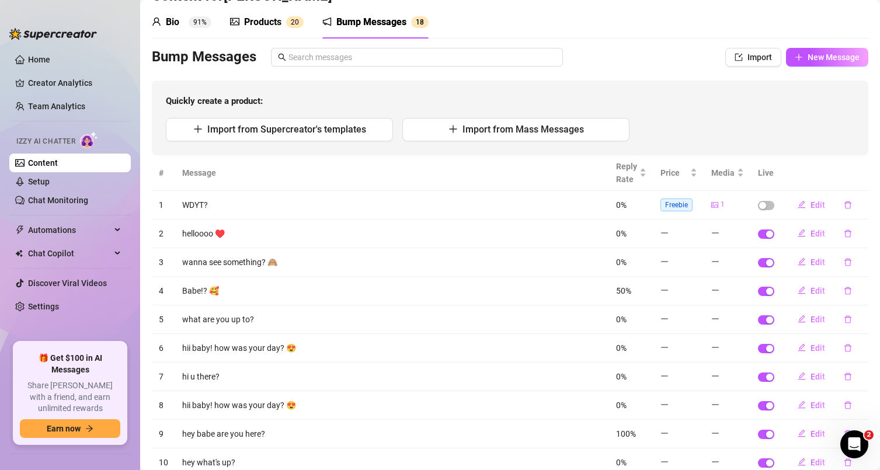
scroll to position [70, 0]
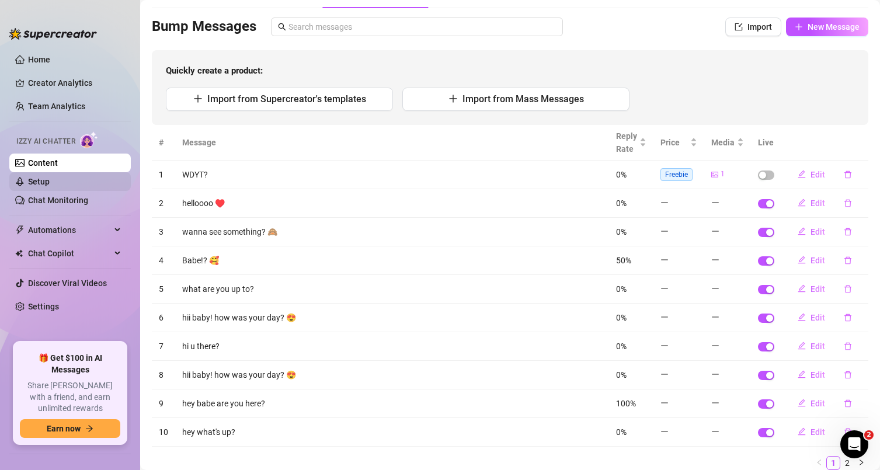
click at [50, 178] on link "Setup" at bounding box center [39, 181] width 22 height 9
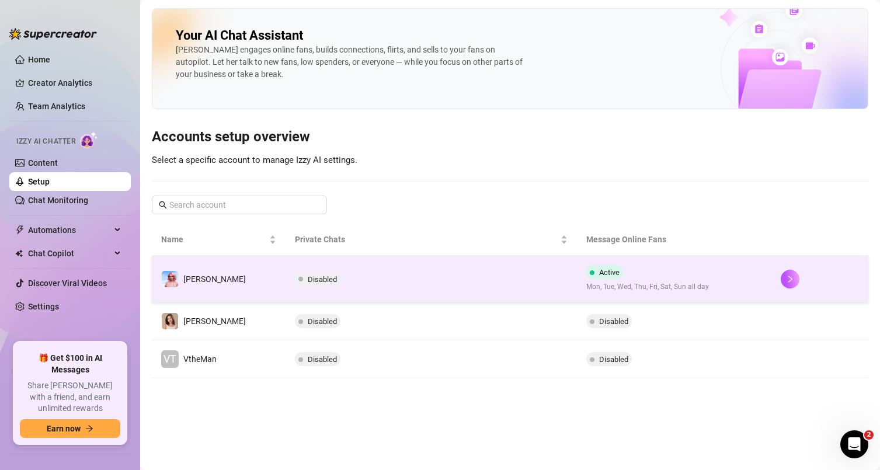
click at [742, 274] on td "Active Mon, Tue, Wed, Thu, Fri, Sat, Sun all day" at bounding box center [674, 279] width 194 height 47
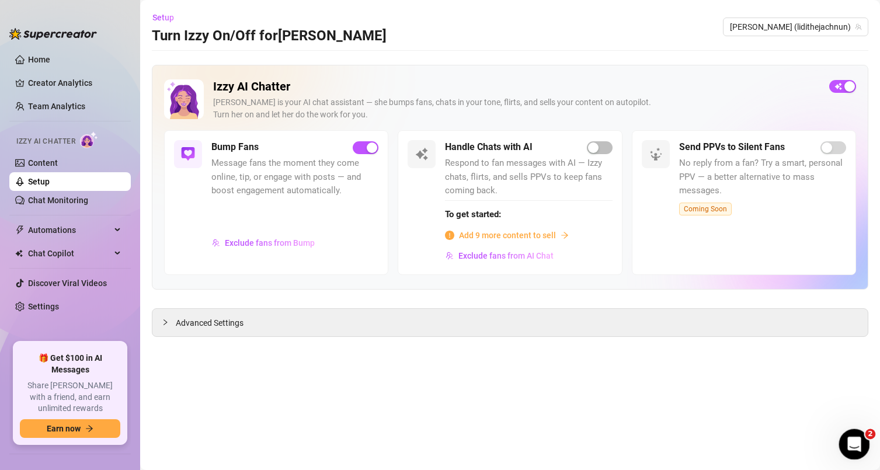
click at [852, 446] on icon "Open Intercom Messenger" at bounding box center [852, 442] width 19 height 19
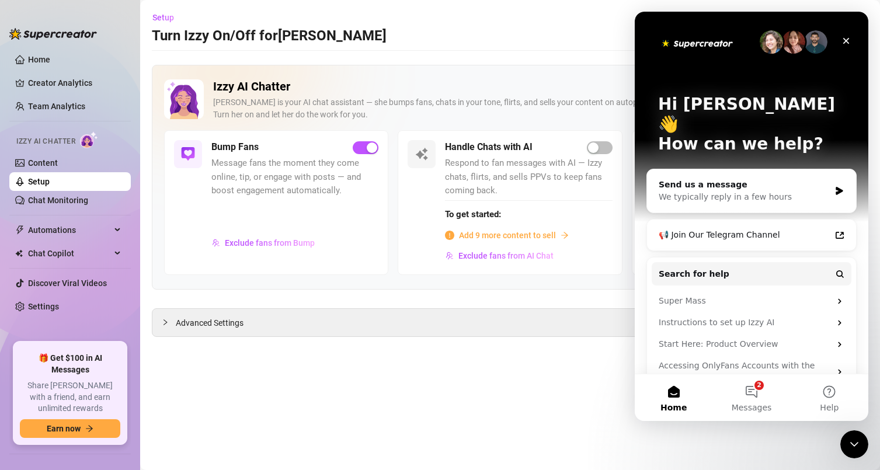
click at [846, 36] on icon "Close" at bounding box center [846, 40] width 9 height 9
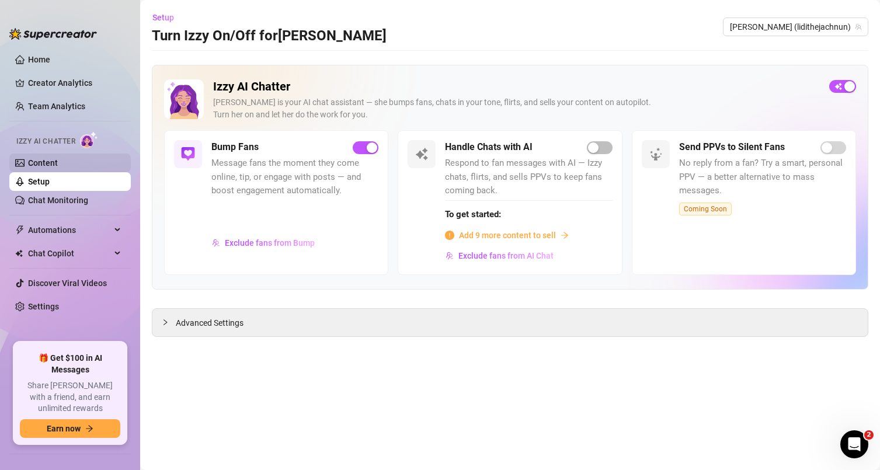
click at [58, 161] on link "Content" at bounding box center [43, 162] width 30 height 9
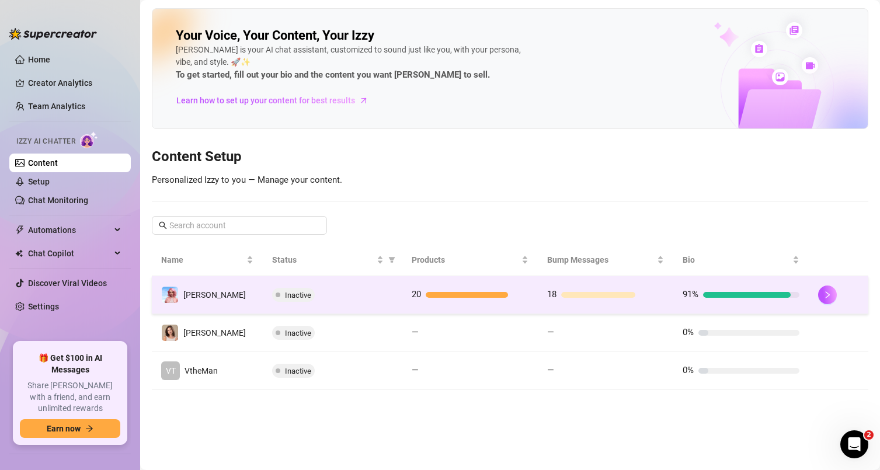
click at [349, 297] on div "Inactive" at bounding box center [332, 295] width 121 height 14
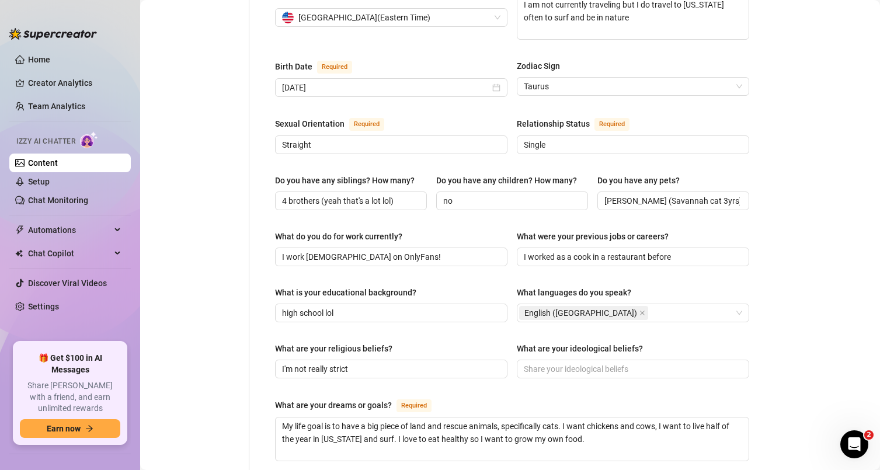
scroll to position [366, 0]
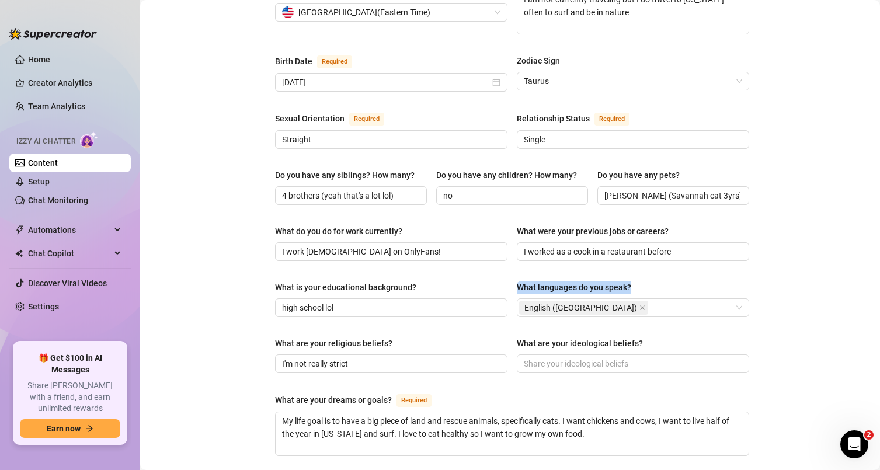
drag, startPoint x: 511, startPoint y: 267, endPoint x: 630, endPoint y: 269, distance: 118.6
click at [630, 281] on div "What is your educational background? high school lol What languages do you spea…" at bounding box center [512, 304] width 474 height 47
click at [655, 281] on div "What languages do you speak?" at bounding box center [633, 290] width 232 height 18
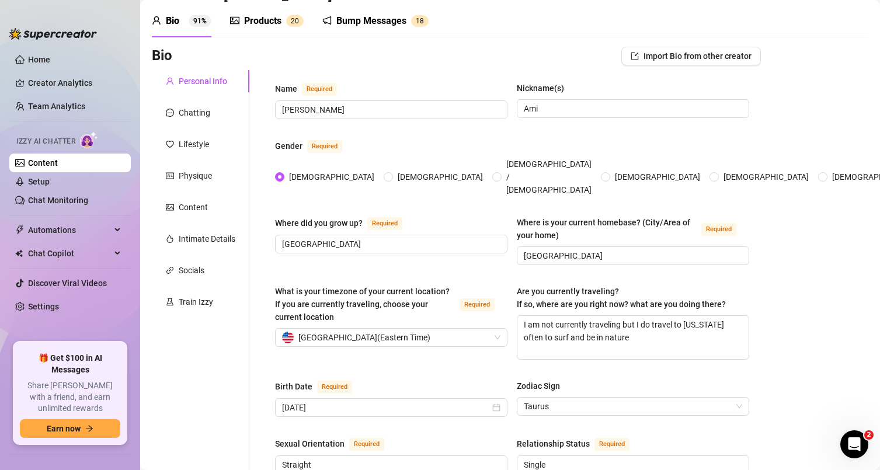
scroll to position [0, 0]
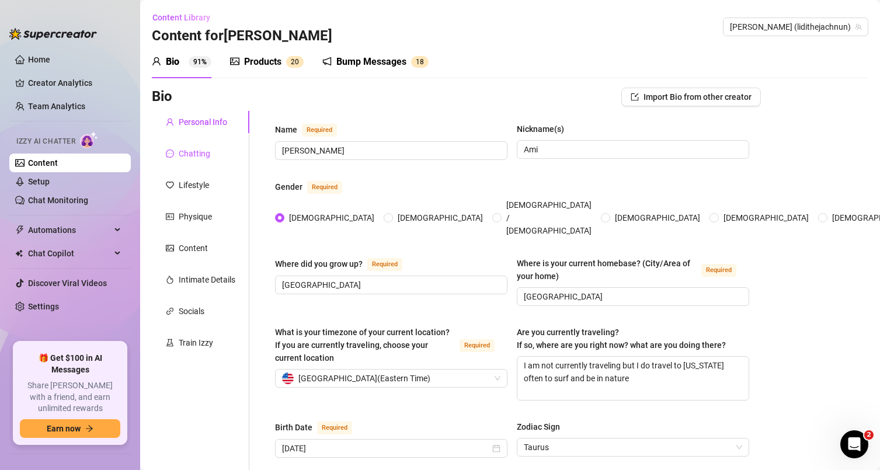
click at [203, 153] on div "Chatting" at bounding box center [195, 153] width 32 height 13
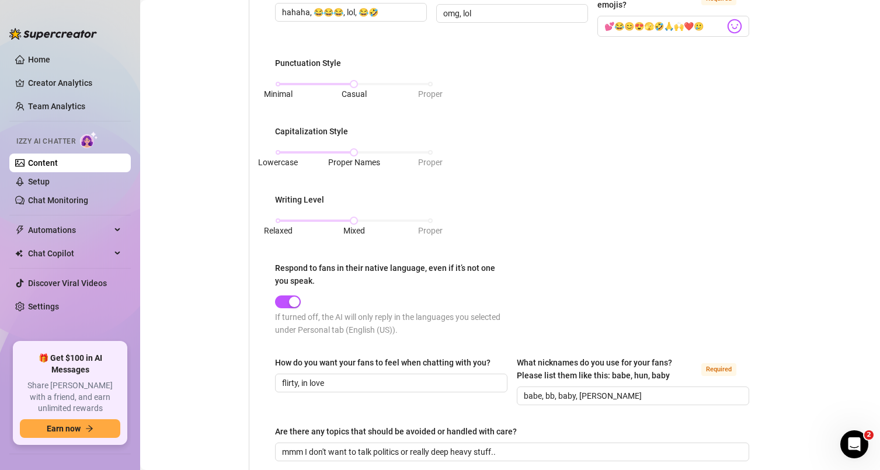
scroll to position [436, 0]
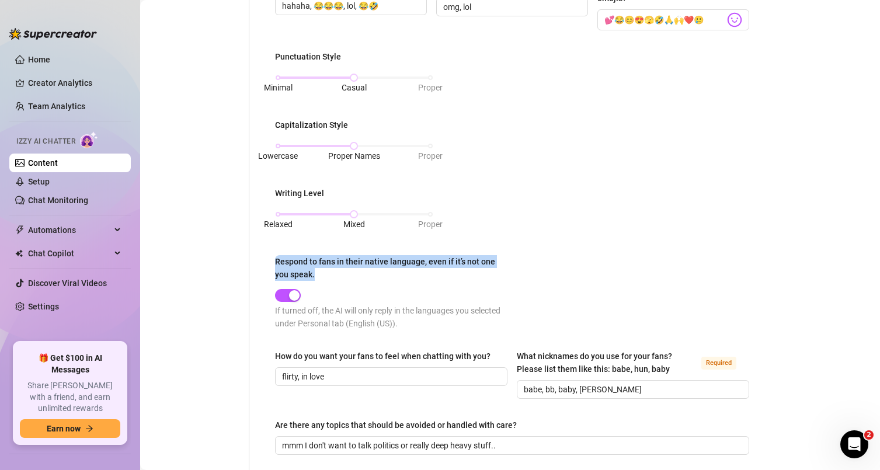
drag, startPoint x: 272, startPoint y: 260, endPoint x: 327, endPoint y: 279, distance: 58.0
click at [327, 279] on div "What is your persona type? [PERSON_NAME] defines the distinct image and persona…" at bounding box center [512, 123] width 498 height 896
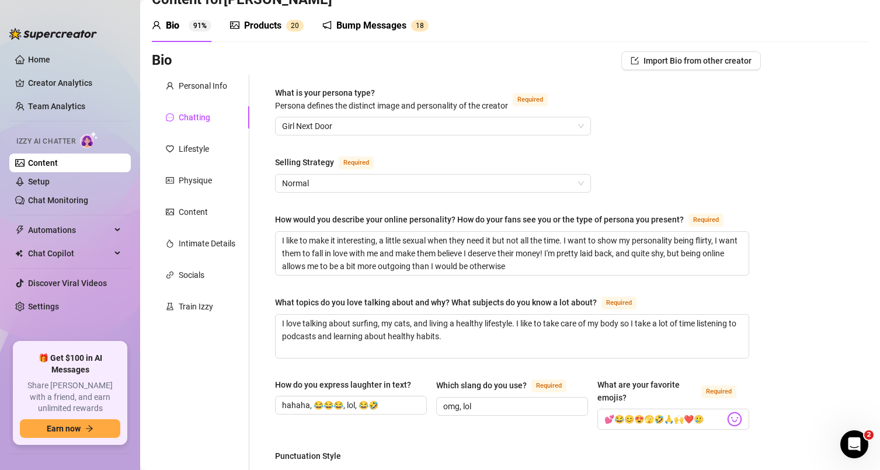
scroll to position [0, 0]
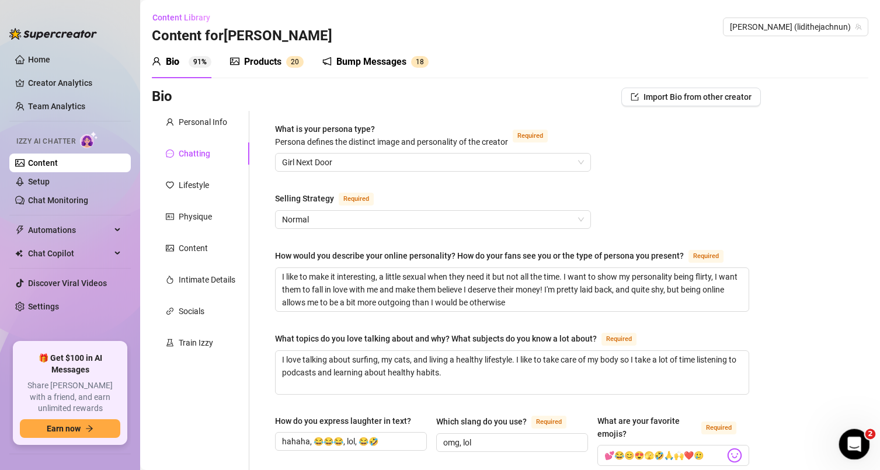
click at [858, 439] on icon "Open Intercom Messenger" at bounding box center [852, 442] width 19 height 19
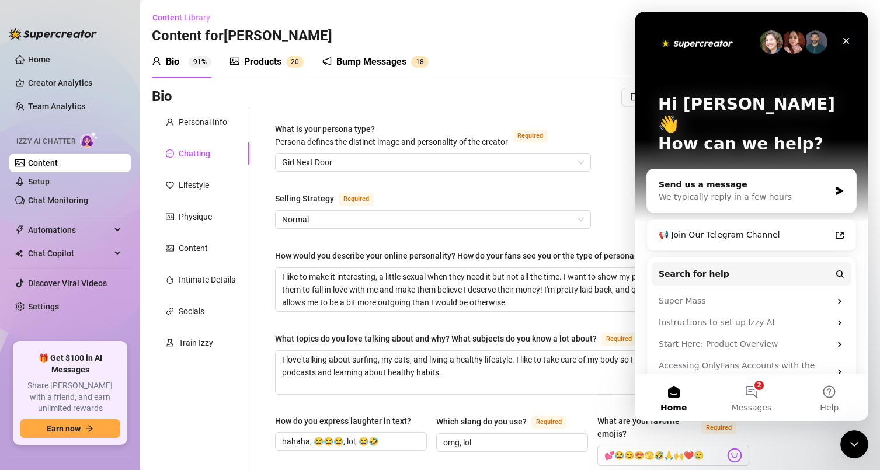
click at [847, 41] on icon "Close" at bounding box center [846, 40] width 9 height 9
